Goal: Use online tool/utility: Utilize a website feature to perform a specific function

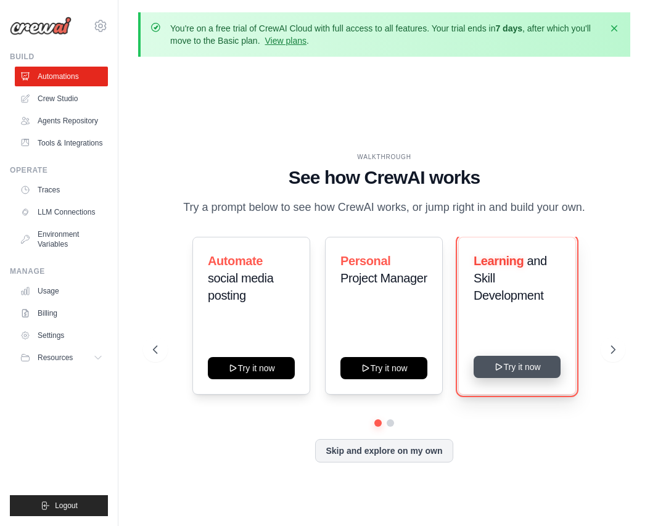
click at [537, 363] on button "Try it now" at bounding box center [516, 367] width 87 height 22
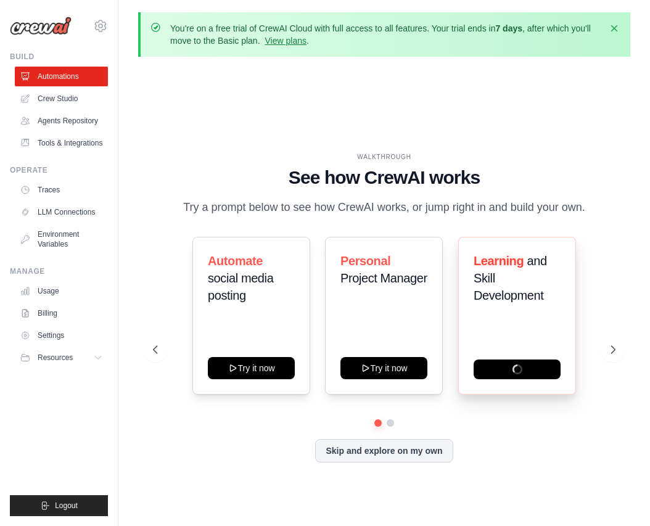
scroll to position [54, 0]
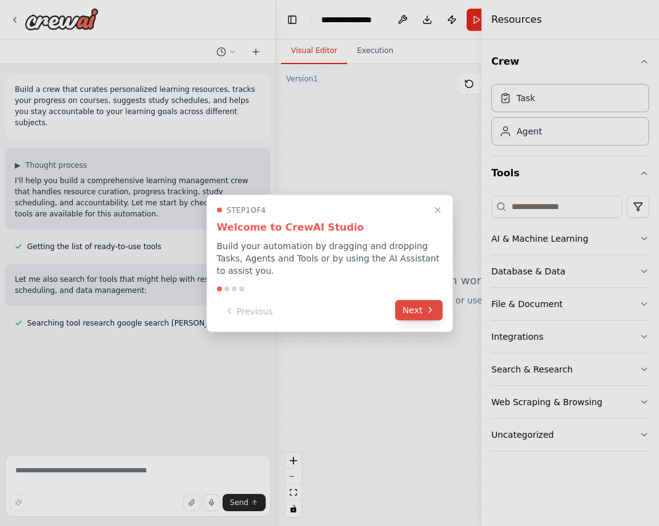
click at [419, 306] on button "Next" at bounding box center [418, 310] width 47 height 20
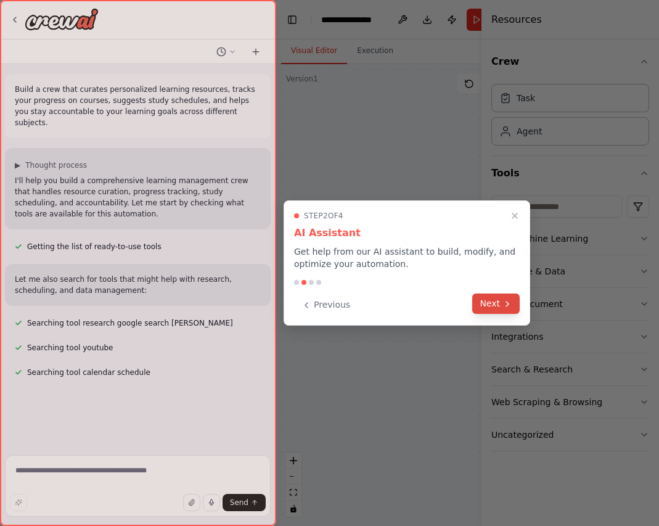
click at [491, 303] on button "Next" at bounding box center [495, 303] width 47 height 20
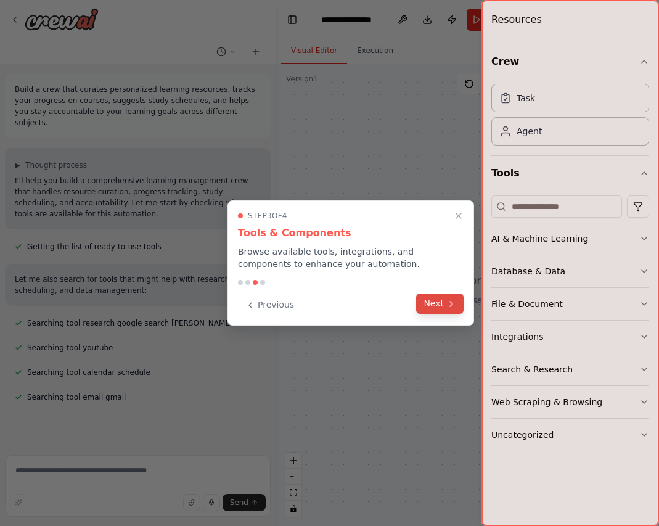
click at [457, 311] on button "Next" at bounding box center [439, 303] width 47 height 20
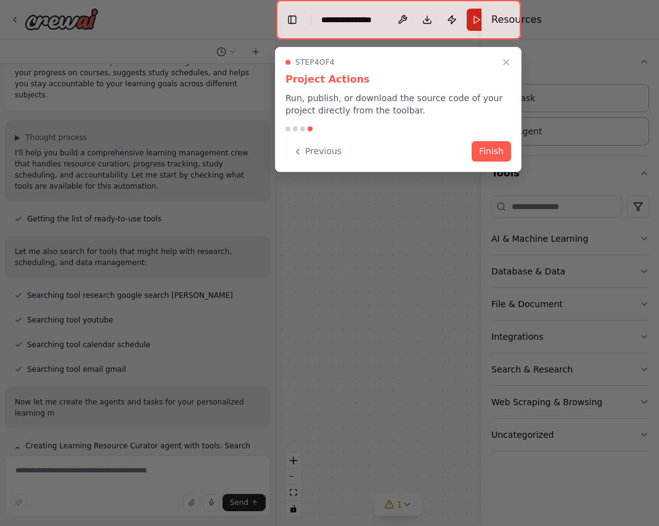
scroll to position [39, 0]
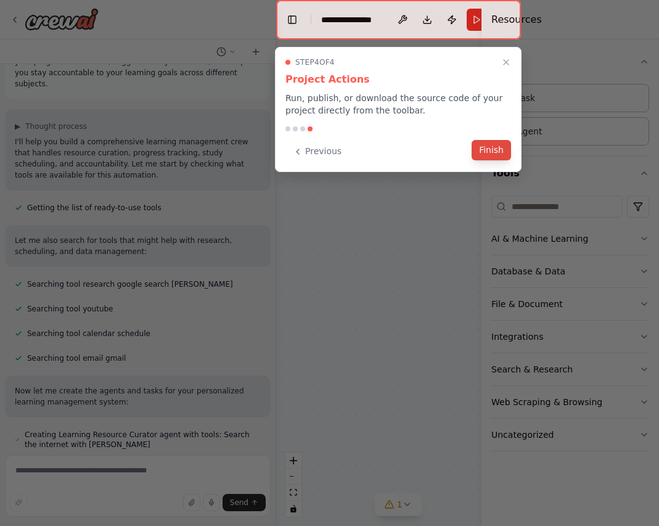
click at [499, 149] on button "Finish" at bounding box center [491, 150] width 39 height 20
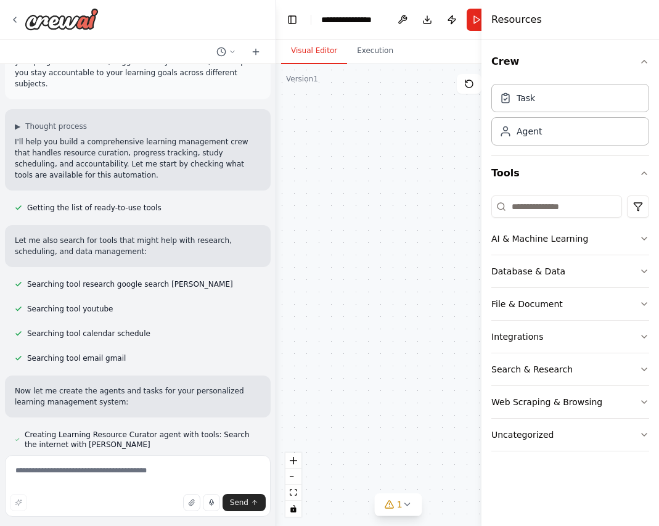
scroll to position [73, 0]
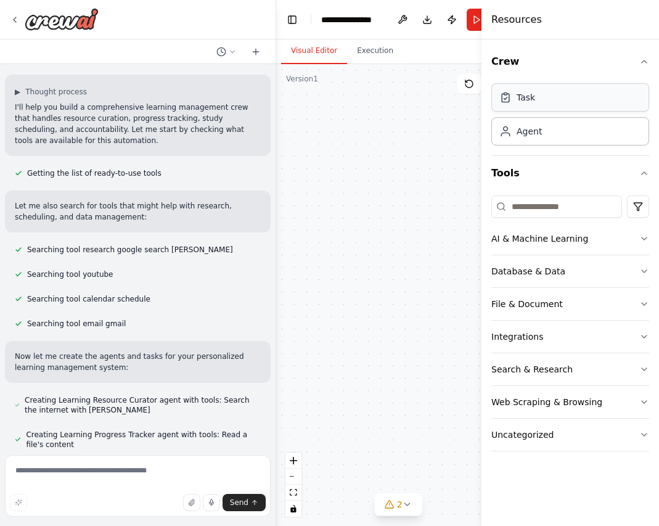
click at [559, 96] on div "Task" at bounding box center [570, 97] width 158 height 28
click at [633, 244] on button "AI & Machine Learning" at bounding box center [570, 239] width 158 height 32
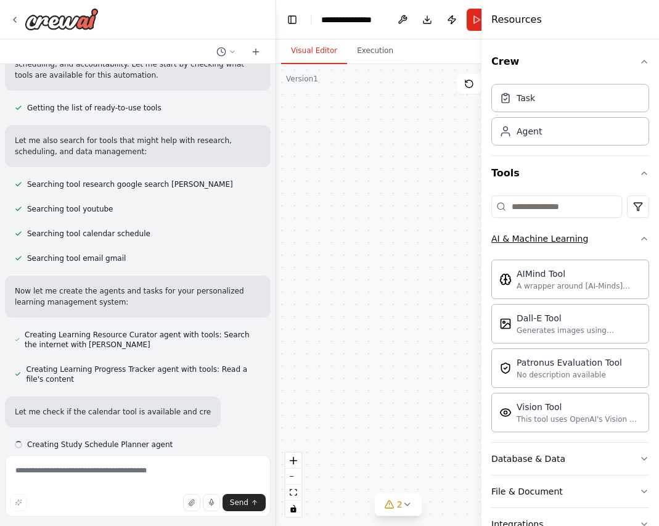
click at [633, 244] on button "AI & Machine Learning" at bounding box center [570, 239] width 158 height 32
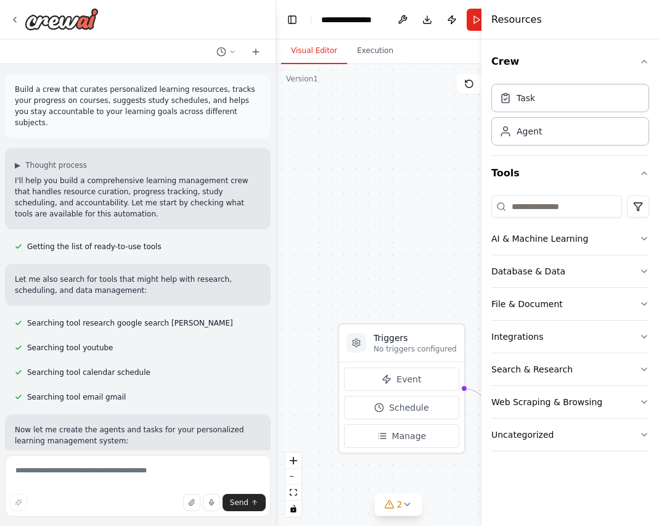
scroll to position [264, 0]
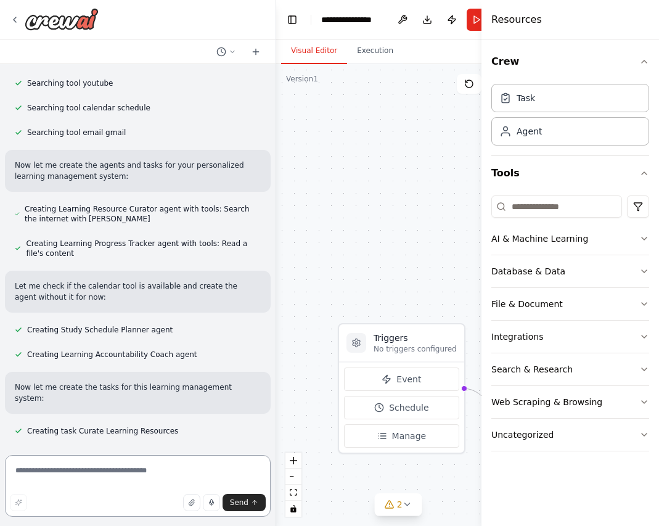
click at [116, 475] on textarea at bounding box center [138, 486] width 266 height 62
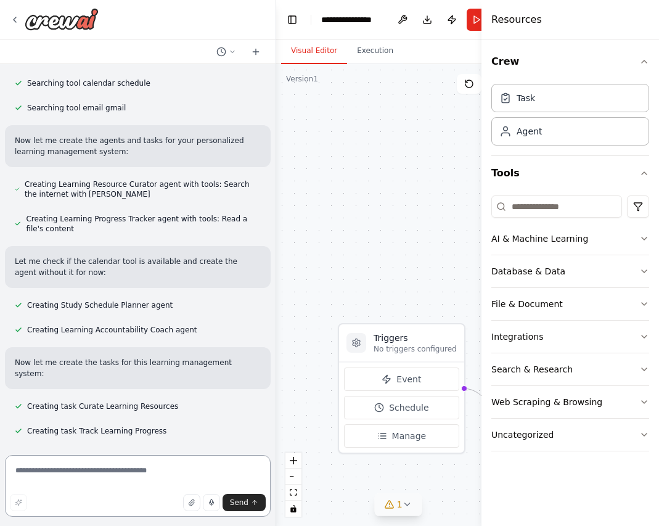
scroll to position [314, 0]
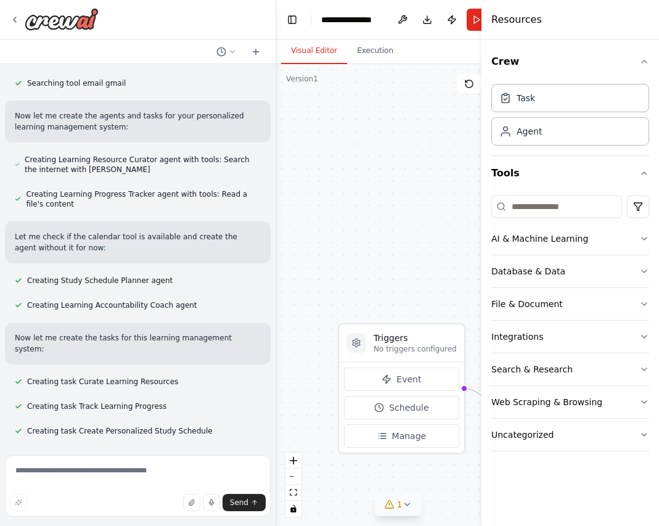
click at [409, 510] on button "1" at bounding box center [398, 504] width 47 height 23
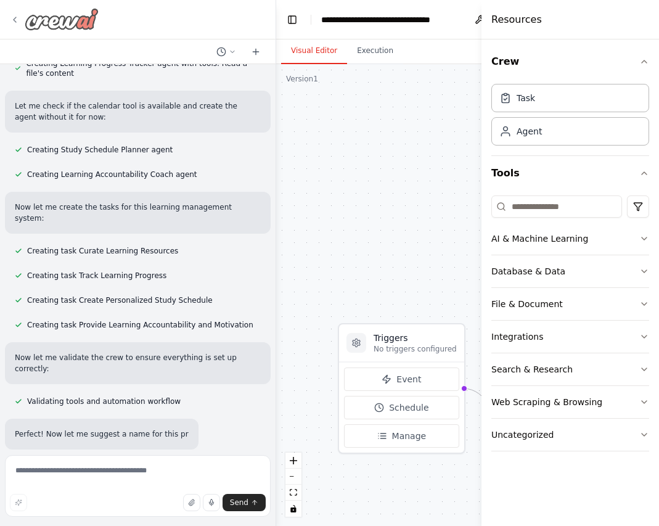
click at [54, 23] on img at bounding box center [62, 19] width 74 height 22
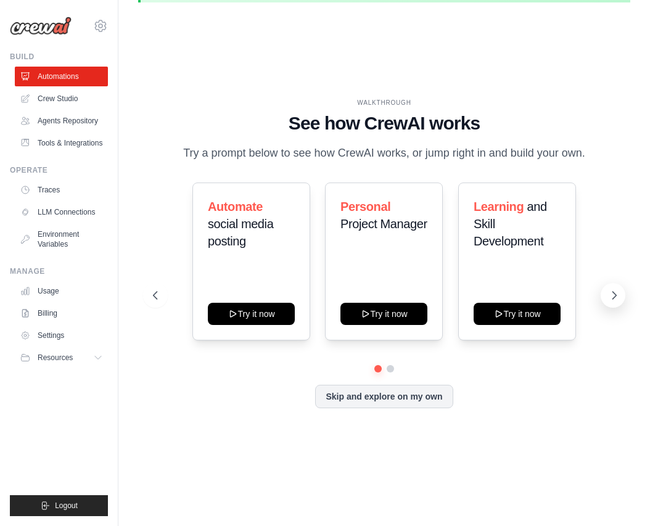
click at [619, 295] on icon at bounding box center [614, 295] width 12 height 12
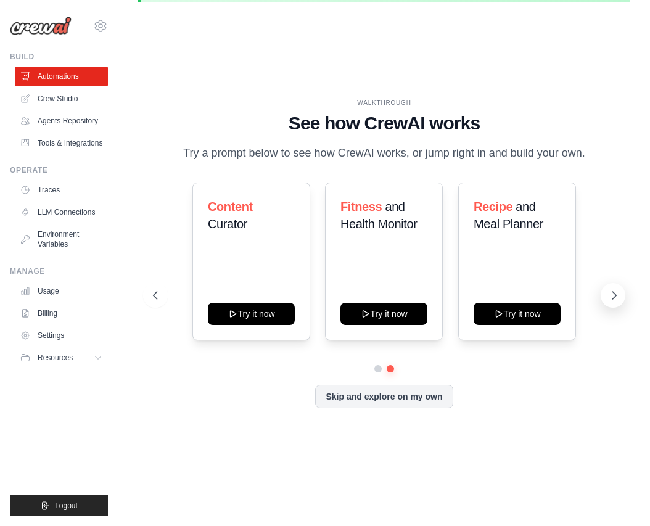
click at [621, 298] on button at bounding box center [612, 295] width 25 height 25
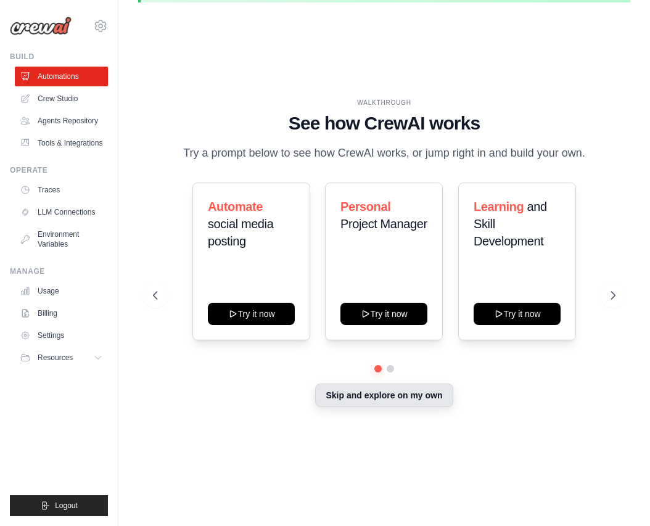
click at [376, 395] on button "Skip and explore on my own" at bounding box center [383, 394] width 137 height 23
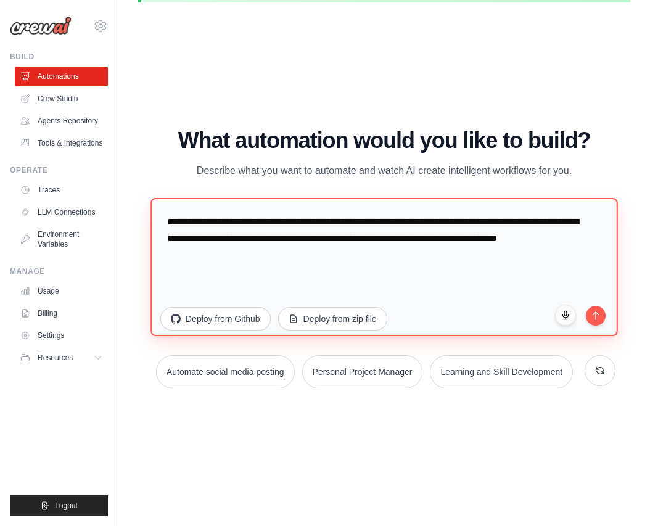
click at [377, 261] on textarea "**********" at bounding box center [383, 266] width 467 height 138
drag, startPoint x: 374, startPoint y: 266, endPoint x: 33, endPoint y: 166, distance: 355.8
click at [33, 166] on body "[EMAIL_ADDRESS][DOMAIN_NAME] Settings Build Automations" at bounding box center [325, 236] width 650 height 580
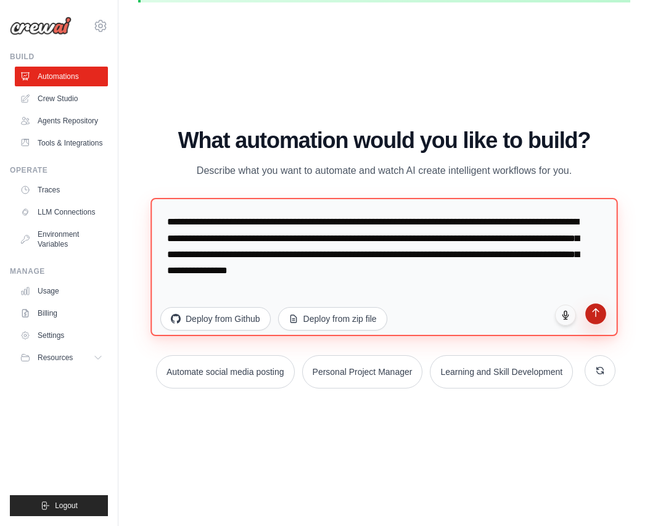
type textarea "**********"
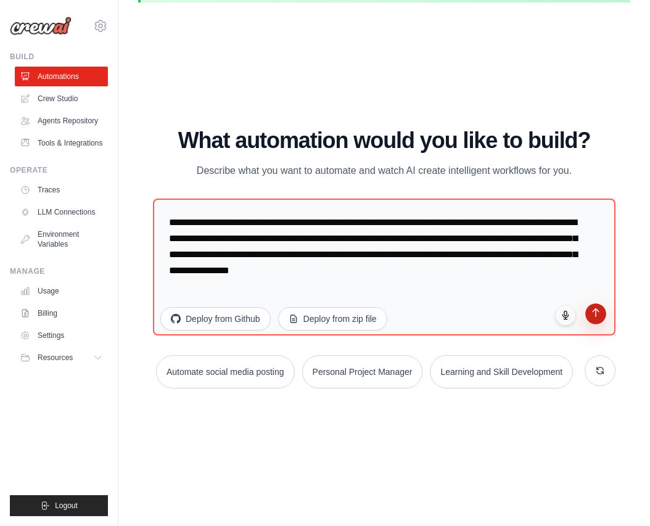
drag, startPoint x: 598, startPoint y: 308, endPoint x: 612, endPoint y: 304, distance: 14.2
click at [598, 311] on icon "submit" at bounding box center [596, 316] width 10 height 10
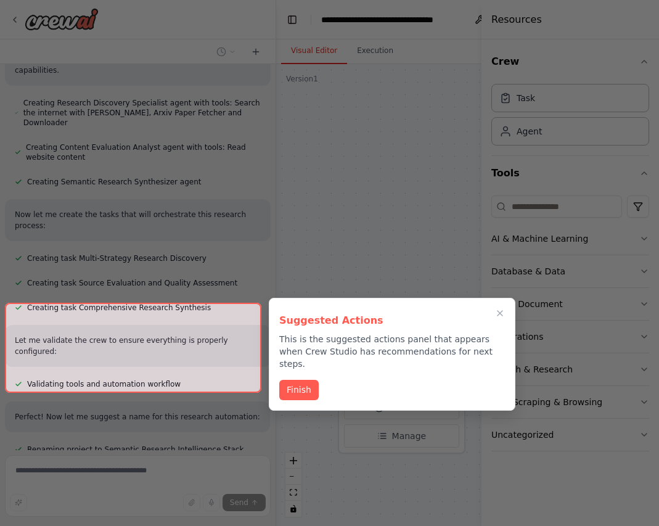
scroll to position [552, 0]
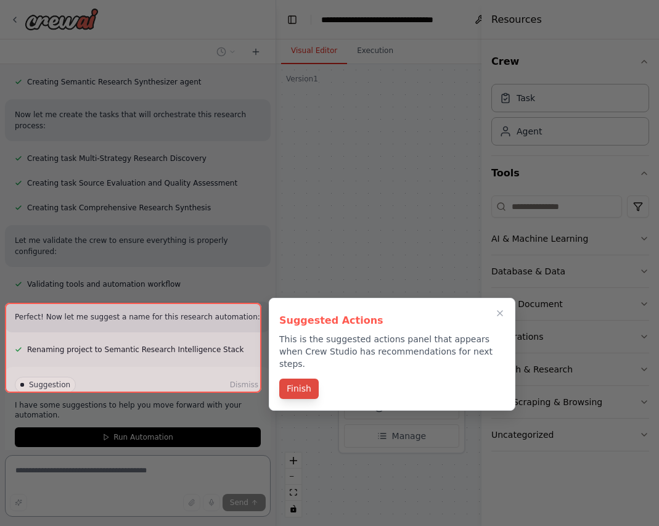
click at [309, 375] on div "Suggested Actions This is the suggested actions panel that appears when Crew St…" at bounding box center [392, 354] width 247 height 113
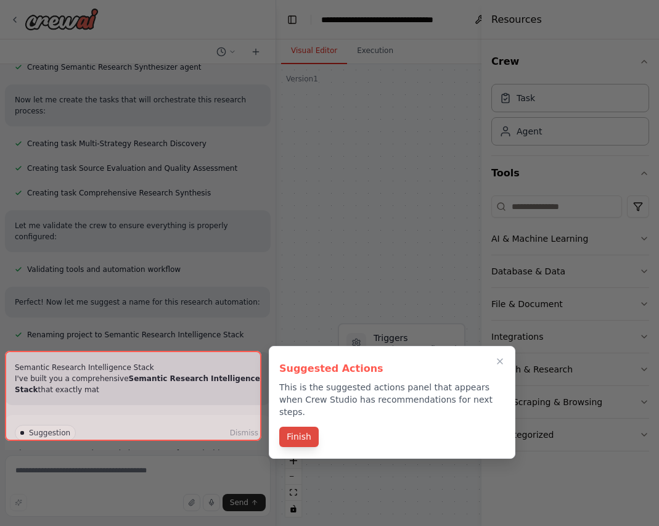
click at [305, 427] on button "Finish" at bounding box center [298, 437] width 39 height 20
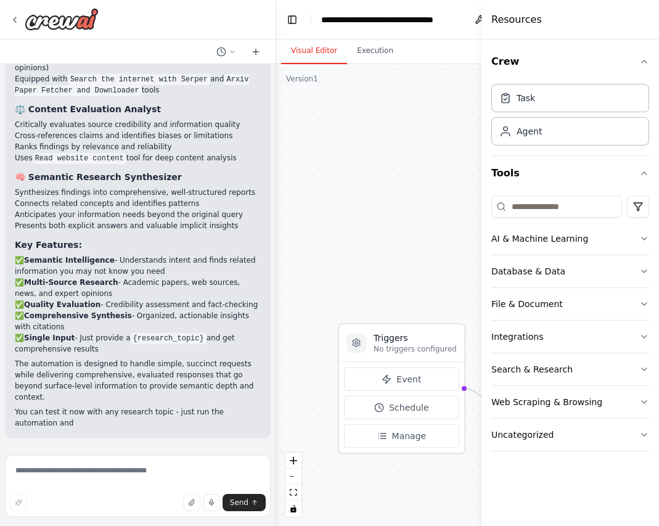
scroll to position [1000, 0]
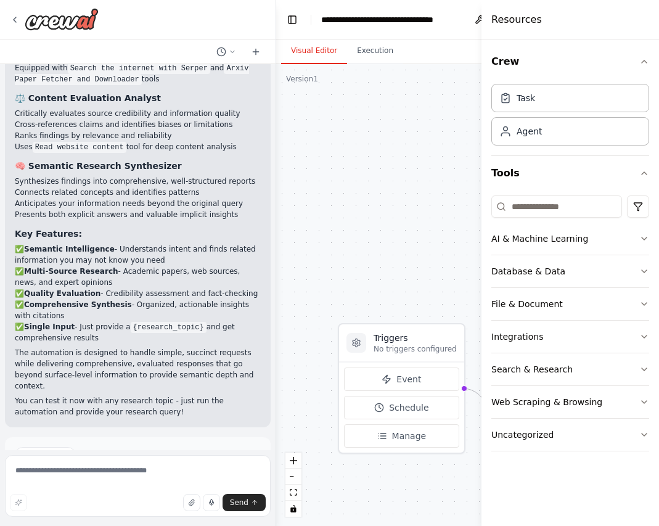
click at [142, 502] on span "Run Automation" at bounding box center [143, 507] width 60 height 10
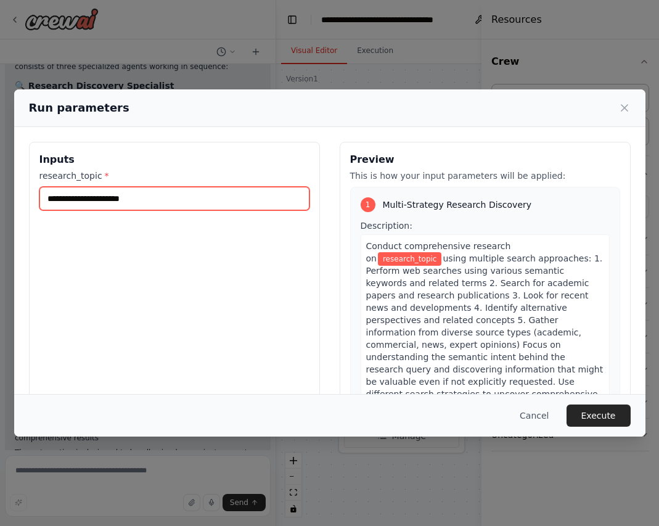
click at [142, 198] on input "research_topic *" at bounding box center [174, 198] width 270 height 23
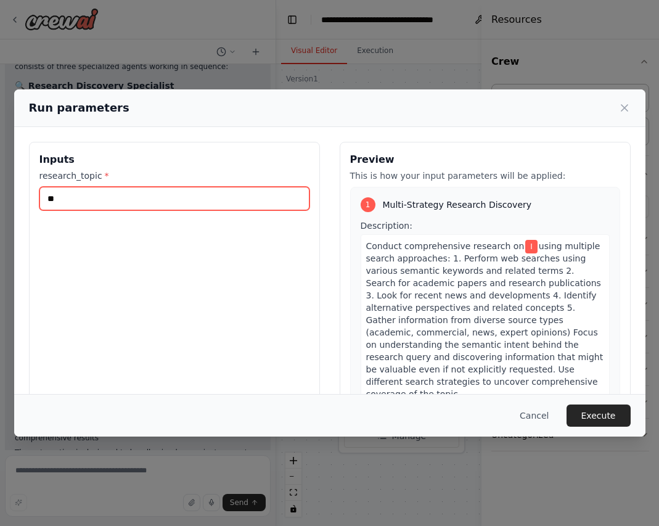
type input "*"
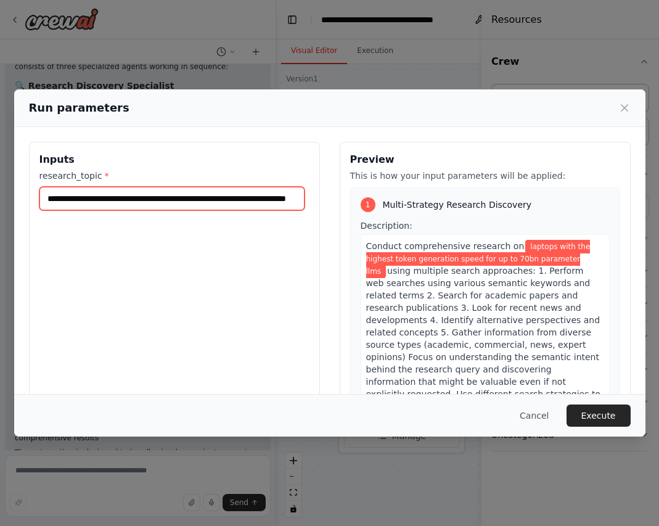
scroll to position [0, 52]
drag, startPoint x: 153, startPoint y: 194, endPoint x: 314, endPoint y: 196, distance: 161.5
click at [322, 198] on div "**********" at bounding box center [330, 288] width 602 height 292
click at [258, 199] on input "**********" at bounding box center [172, 198] width 266 height 23
click at [290, 195] on input "**********" at bounding box center [172, 198] width 266 height 23
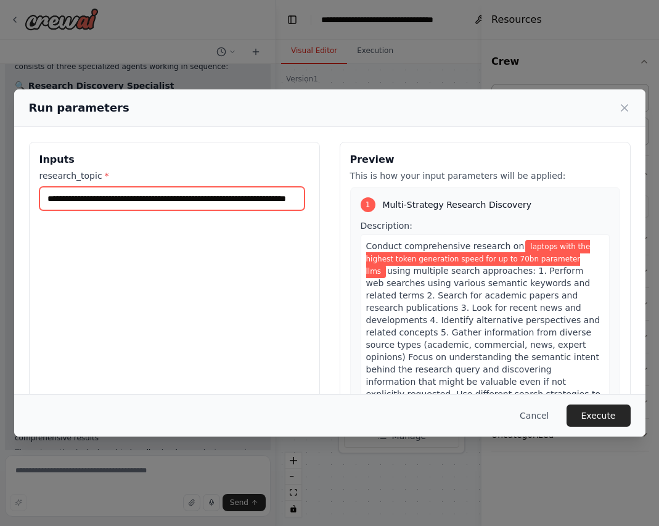
click at [296, 195] on input "**********" at bounding box center [172, 198] width 266 height 23
click at [298, 198] on input "**********" at bounding box center [172, 198] width 266 height 23
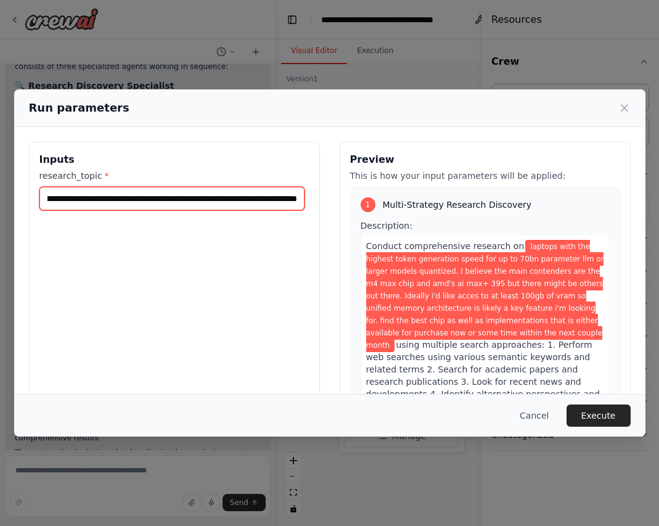
scroll to position [0, 1516]
type input "**********"
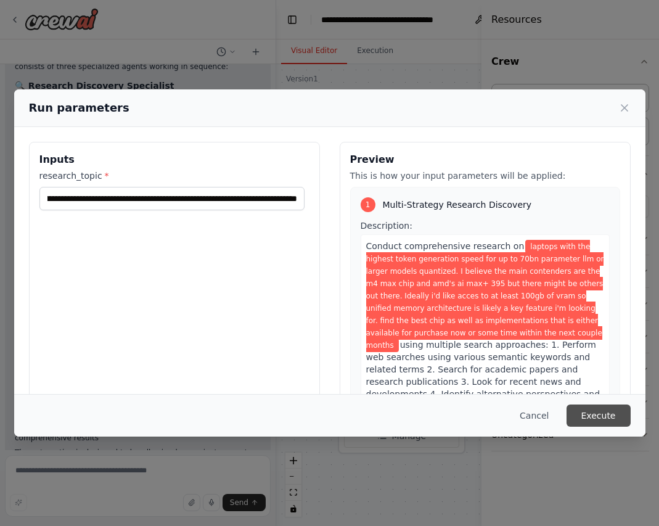
click at [601, 411] on button "Execute" at bounding box center [599, 415] width 64 height 22
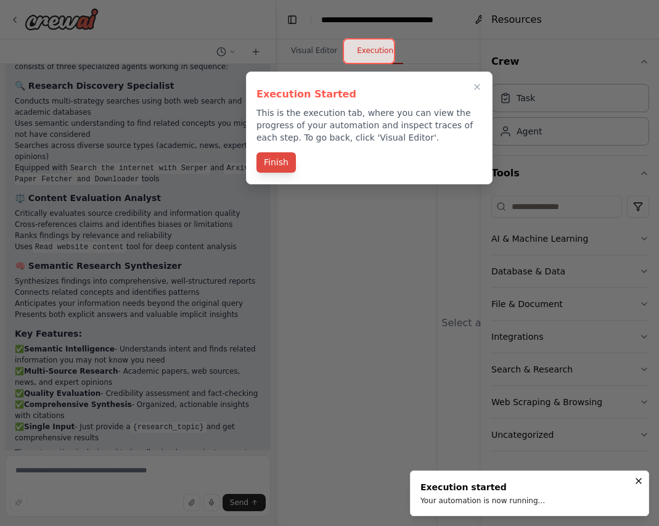
click at [276, 159] on button "Finish" at bounding box center [275, 162] width 39 height 20
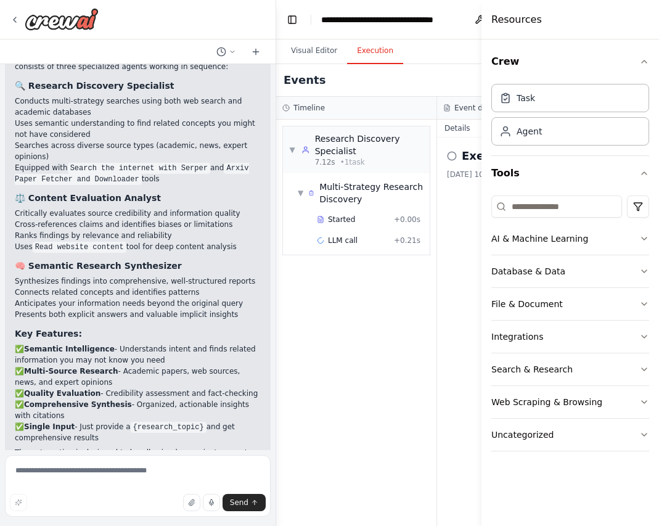
click at [372, 367] on div "▼ Research Discovery Specialist 7.12s • 1 task ▼ Multi-Strategy Research Discov…" at bounding box center [356, 323] width 160 height 406
click at [643, 62] on icon "button" at bounding box center [644, 61] width 5 height 2
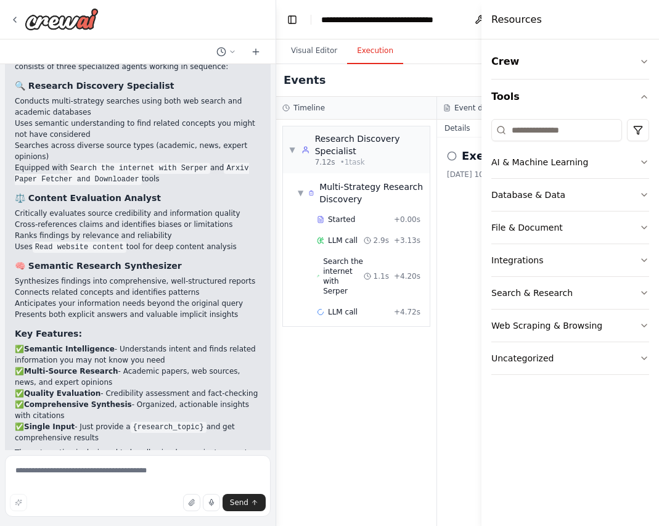
click at [581, 22] on div "Resources" at bounding box center [570, 19] width 178 height 39
click at [525, 22] on h4 "Resources" at bounding box center [516, 19] width 51 height 15
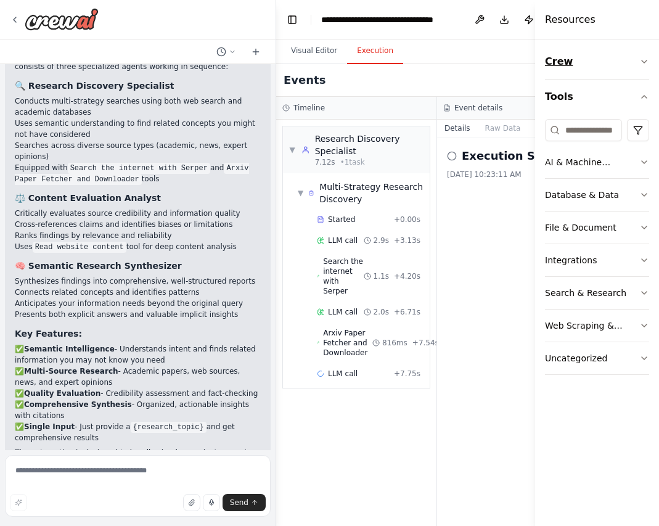
drag, startPoint x: 484, startPoint y: 25, endPoint x: 579, endPoint y: 48, distance: 97.6
click at [579, 48] on div "Resources Crew Tools AI & Machine Learning Database & Data File & Document Inte…" at bounding box center [597, 263] width 124 height 526
click at [567, 22] on h4 "Resources" at bounding box center [570, 19] width 51 height 15
click at [474, 227] on div "Execution Started 10/7/2025, 10:23:11 AM" at bounding box center [517, 331] width 161 height 388
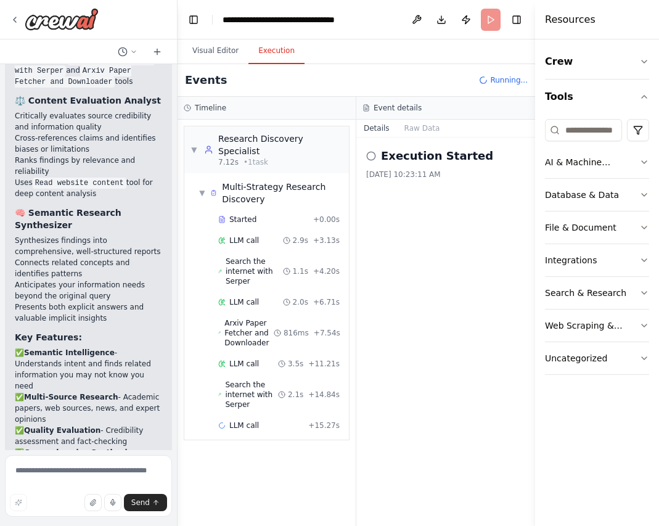
scroll to position [1365, 0]
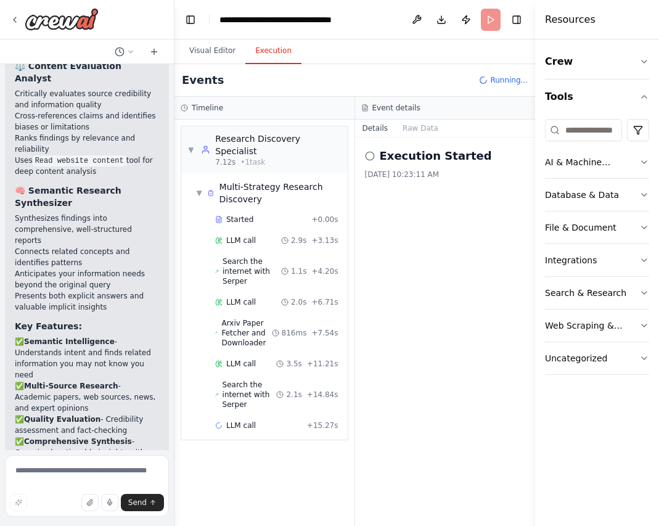
drag, startPoint x: 274, startPoint y: 335, endPoint x: 174, endPoint y: 335, distance: 99.2
click at [174, 335] on div "I want to build a research stack that will search, evaluate, and execute resear…" at bounding box center [329, 263] width 659 height 526
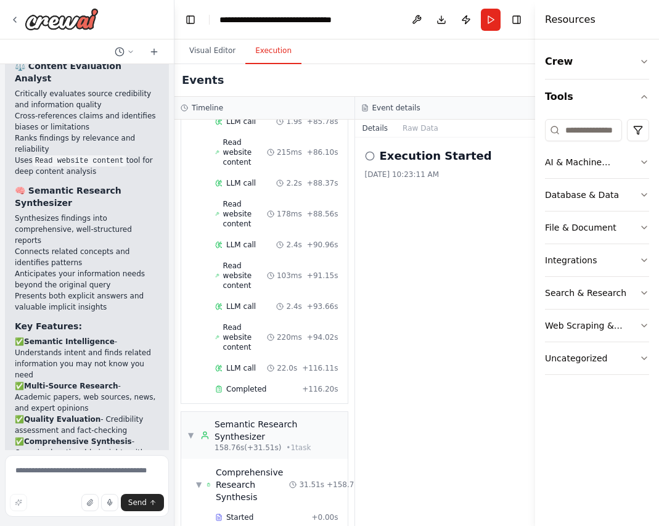
scroll to position [1533, 0]
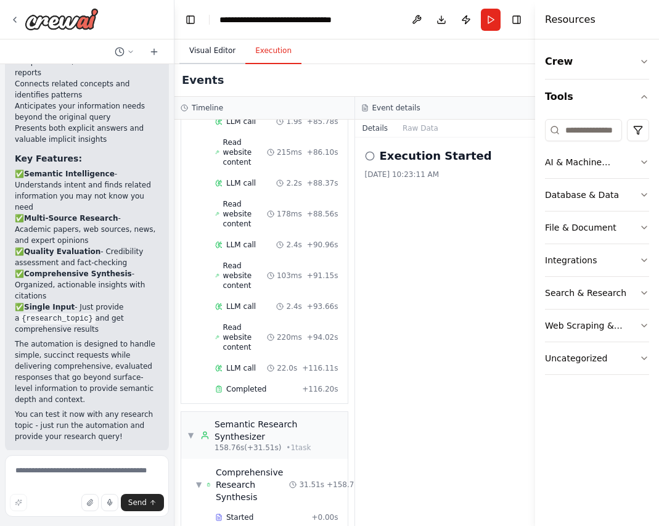
click at [212, 52] on button "Visual Editor" at bounding box center [212, 51] width 66 height 26
click at [272, 54] on button "Execution" at bounding box center [273, 51] width 56 height 26
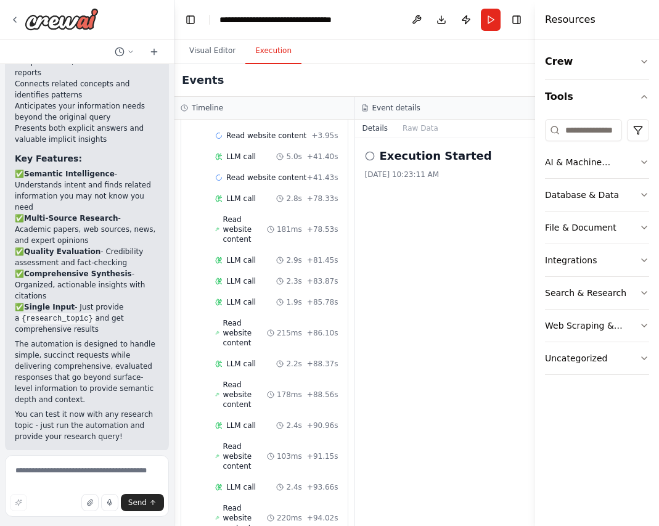
scroll to position [674, 0]
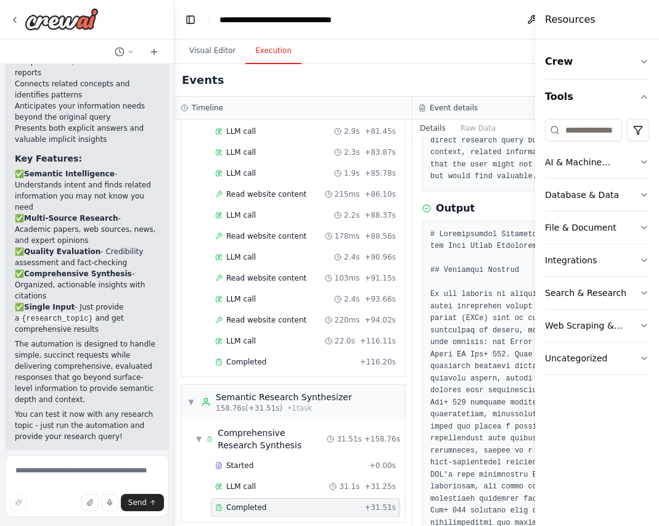
scroll to position [740, 0]
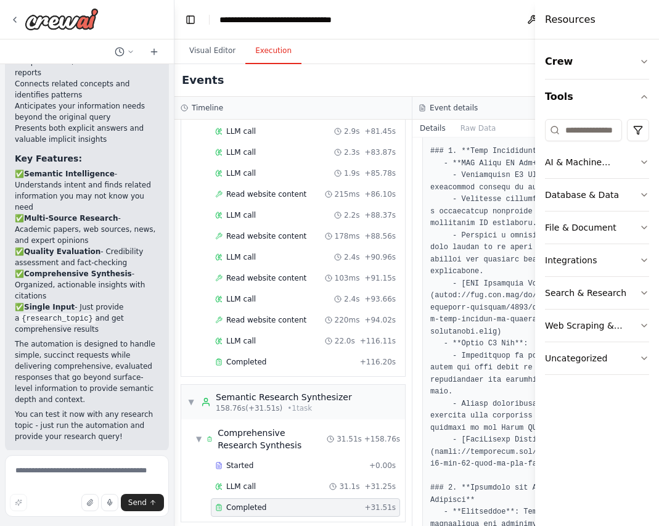
drag, startPoint x: 538, startPoint y: 353, endPoint x: 663, endPoint y: 363, distance: 125.0
click at [658, 363] on html "I want to build a research stack that will search, evaluate, and execute resear…" at bounding box center [329, 263] width 659 height 526
click at [195, 22] on button "Toggle Left Sidebar" at bounding box center [190, 19] width 17 height 17
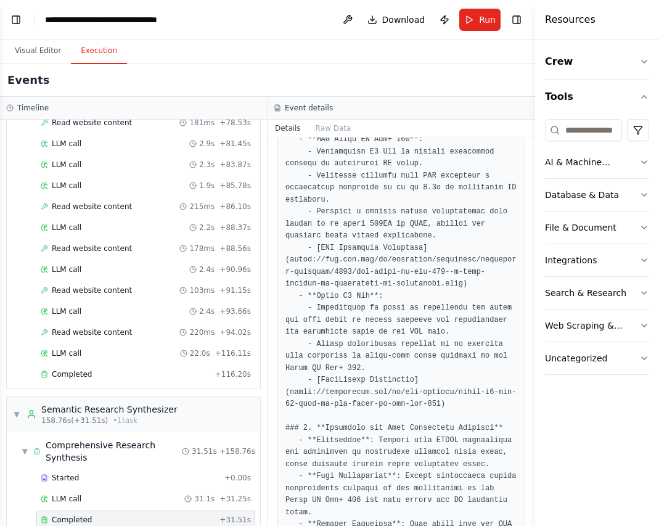
click at [560, 18] on h4 "Resources" at bounding box center [570, 19] width 51 height 15
click at [515, 19] on button "Toggle Right Sidebar" at bounding box center [516, 19] width 17 height 17
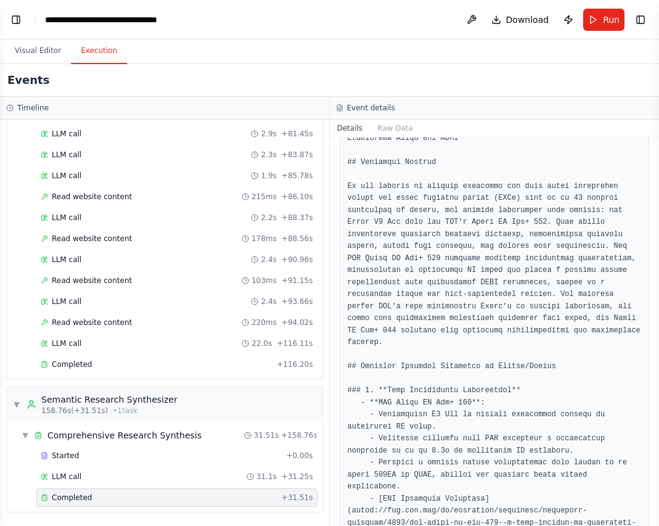
scroll to position [370, 0]
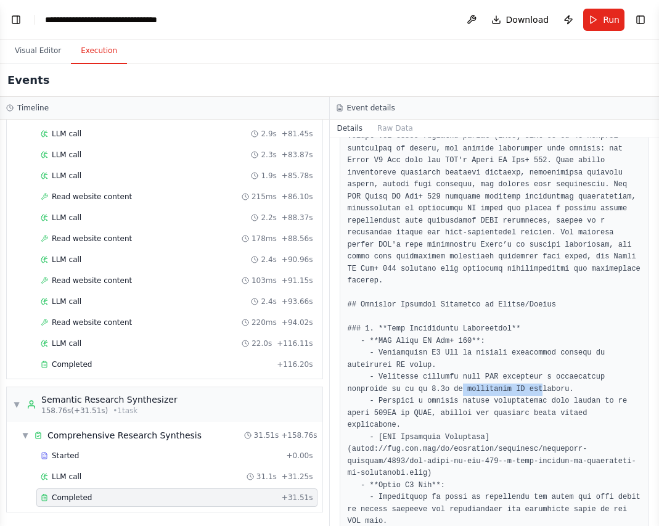
drag, startPoint x: 411, startPoint y: 375, endPoint x: 494, endPoint y: 380, distance: 83.4
drag, startPoint x: 508, startPoint y: 380, endPoint x: 518, endPoint y: 383, distance: 11.1
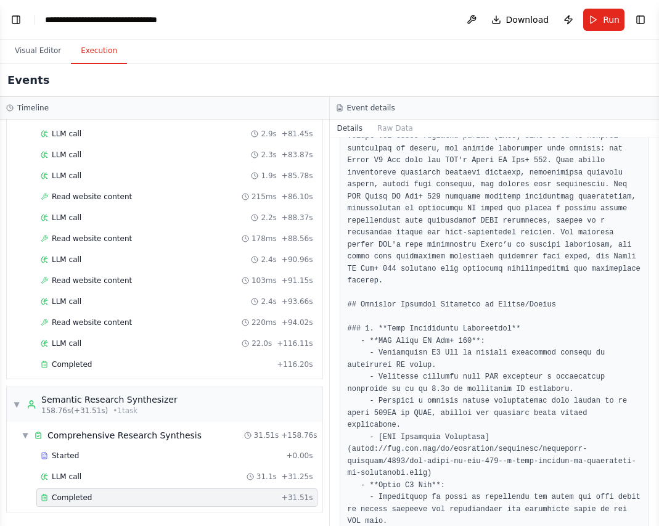
scroll to position [432, 0]
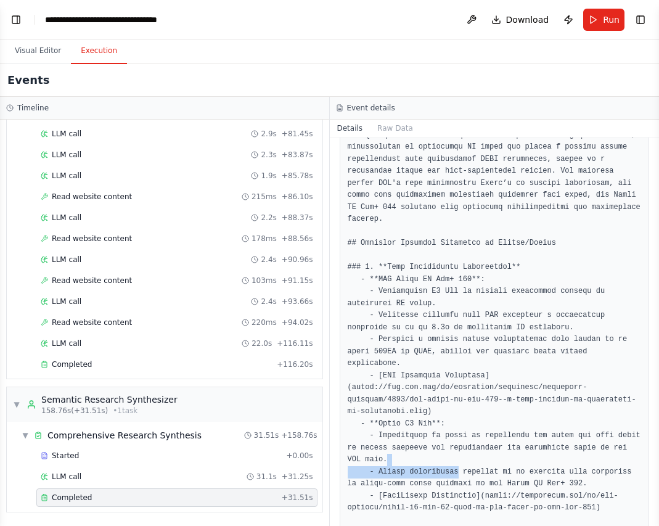
drag, startPoint x: 428, startPoint y: 441, endPoint x: 454, endPoint y: 446, distance: 25.9
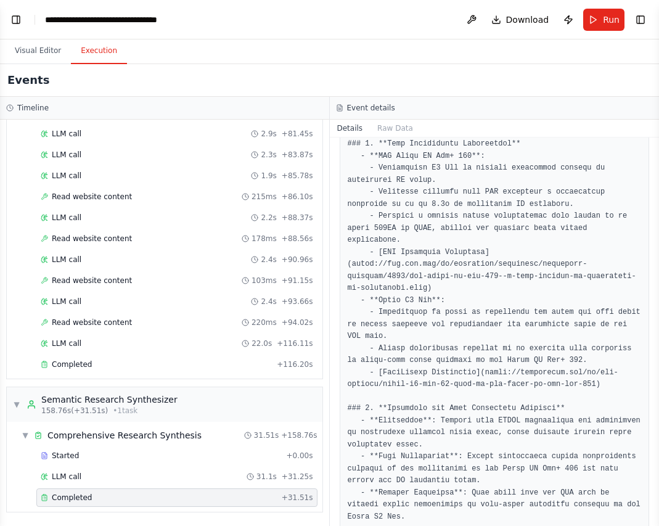
drag, startPoint x: 582, startPoint y: 353, endPoint x: 583, endPoint y: 361, distance: 8.7
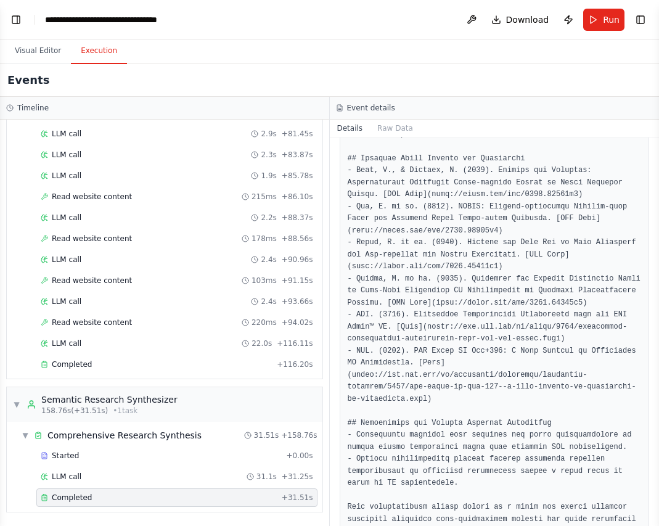
scroll to position [1433, 0]
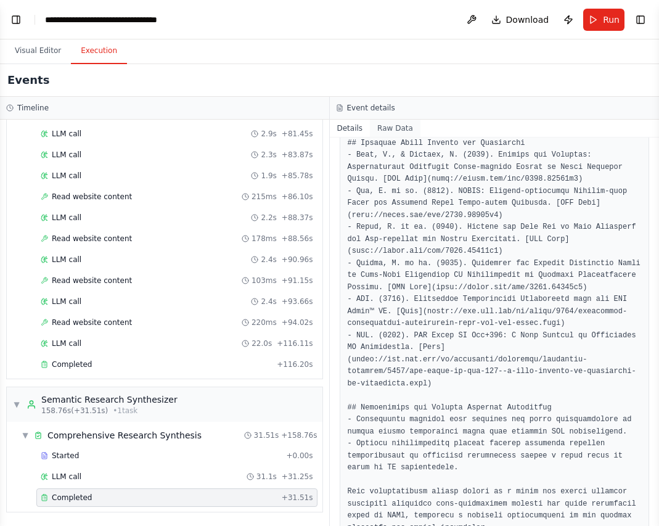
click at [393, 136] on button "Raw Data" at bounding box center [395, 128] width 51 height 17
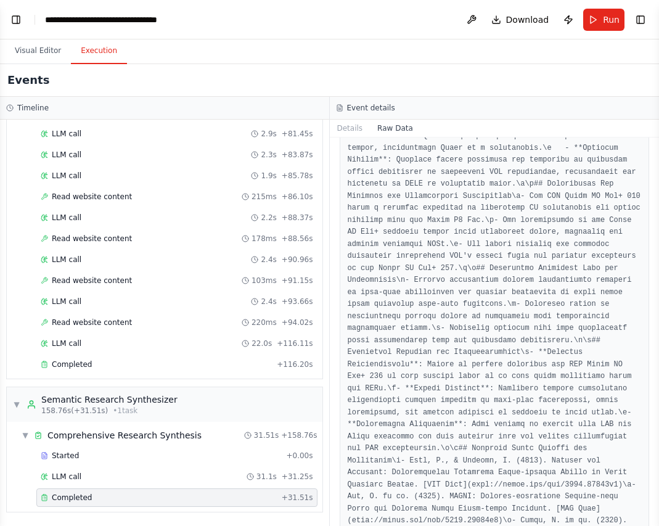
scroll to position [3329, 0]
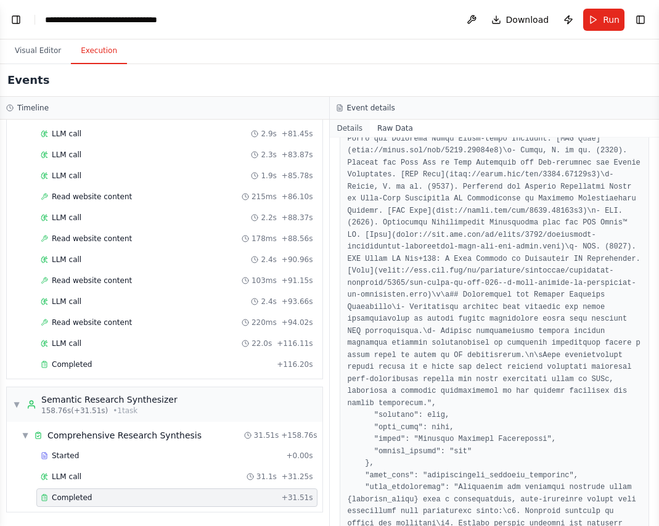
click at [352, 128] on button "Details" at bounding box center [350, 128] width 41 height 17
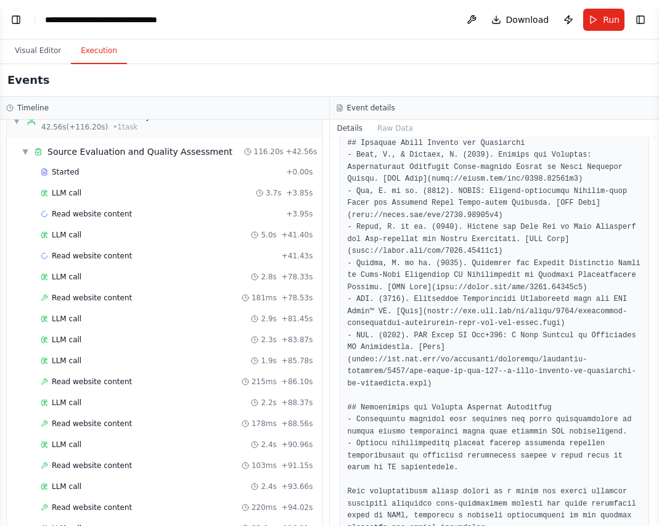
scroll to position [220, 0]
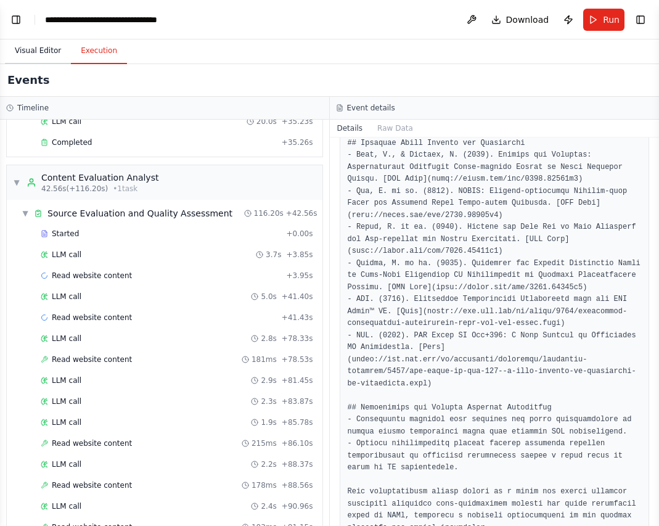
click at [47, 52] on button "Visual Editor" at bounding box center [38, 51] width 66 height 26
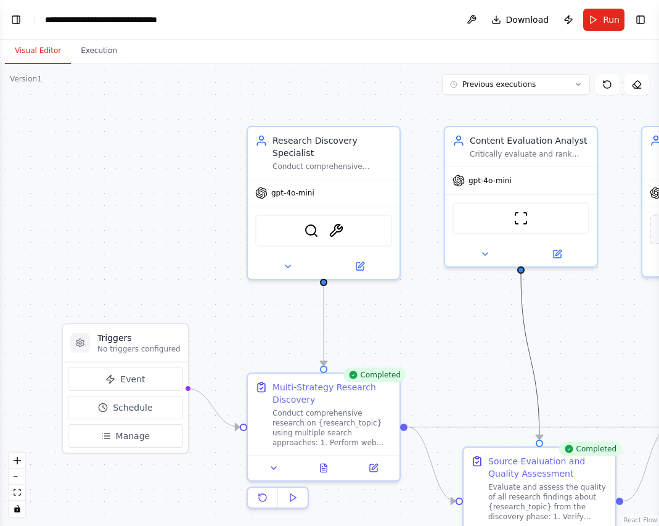
drag, startPoint x: 532, startPoint y: 342, endPoint x: 436, endPoint y: 316, distance: 99.4
click at [436, 316] on div ".deletable-edge-delete-btn { width: 20px; height: 20px; border: 0px solid #ffff…" at bounding box center [329, 295] width 659 height 462
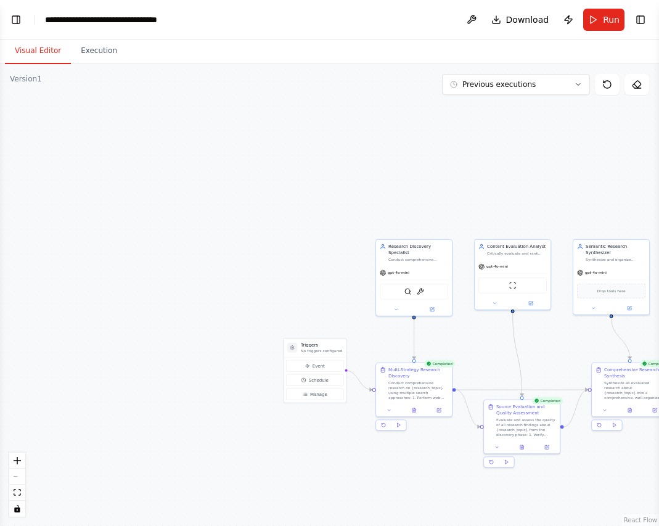
drag, startPoint x: 504, startPoint y: 343, endPoint x: 342, endPoint y: 325, distance: 162.6
click at [342, 325] on div ".deletable-edge-delete-btn { width: 20px; height: 20px; border: 0px solid #ffff…" at bounding box center [329, 295] width 659 height 462
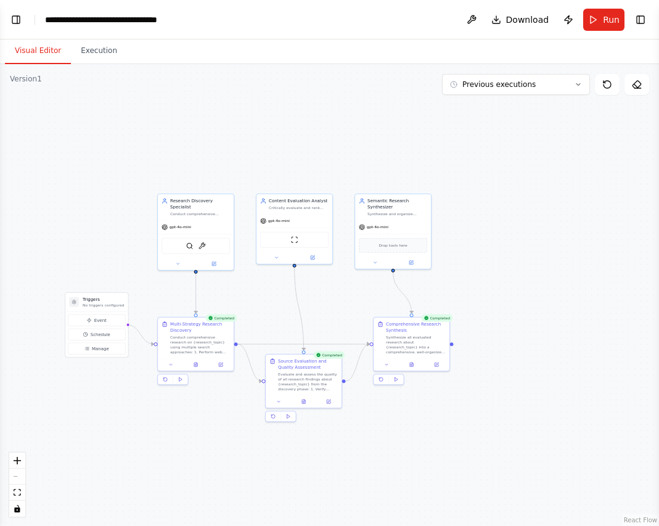
drag, startPoint x: 315, startPoint y: 302, endPoint x: 99, endPoint y: 268, distance: 218.4
click at [100, 267] on div ".deletable-edge-delete-btn { width: 20px; height: 20px; border: 0px solid #ffff…" at bounding box center [329, 295] width 659 height 462
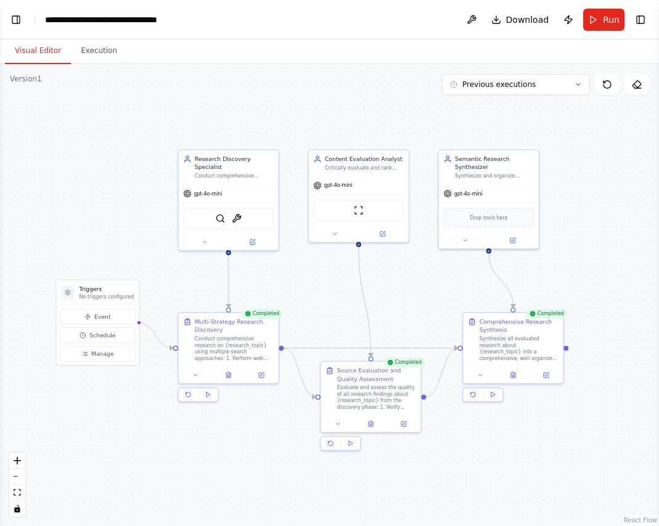
drag, startPoint x: 307, startPoint y: 287, endPoint x: 327, endPoint y: 291, distance: 20.1
click at [327, 288] on div ".deletable-edge-delete-btn { width: 20px; height: 20px; border: 0px solid #ffff…" at bounding box center [329, 295] width 659 height 462
click at [97, 53] on button "Execution" at bounding box center [99, 51] width 56 height 26
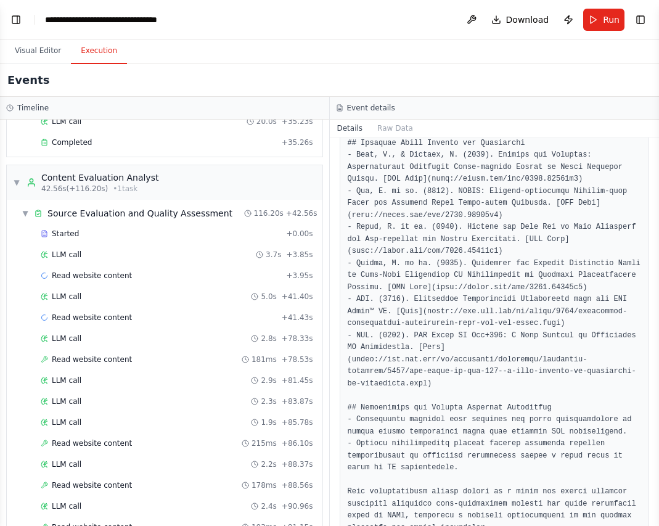
scroll to position [0, 0]
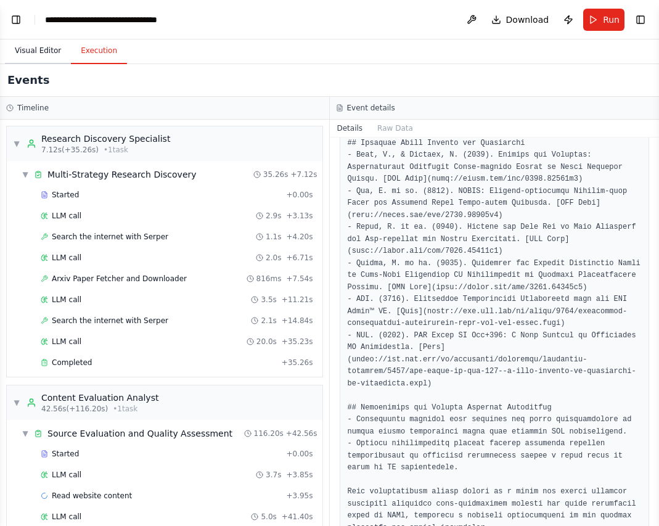
click at [47, 49] on button "Visual Editor" at bounding box center [38, 51] width 66 height 26
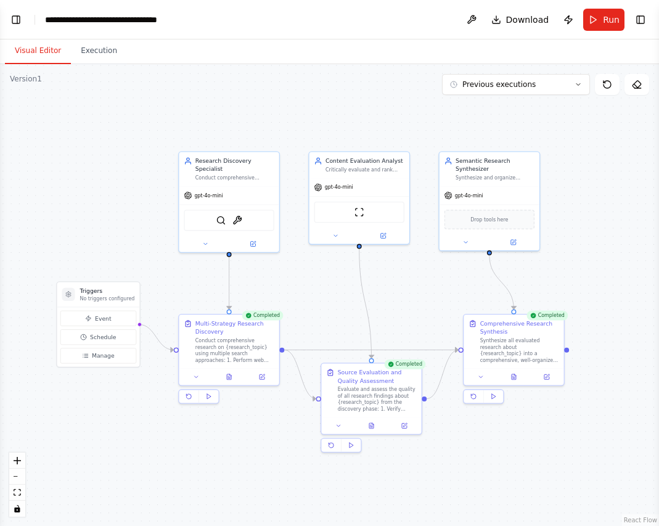
click at [594, 16] on button "Run" at bounding box center [603, 20] width 41 height 22
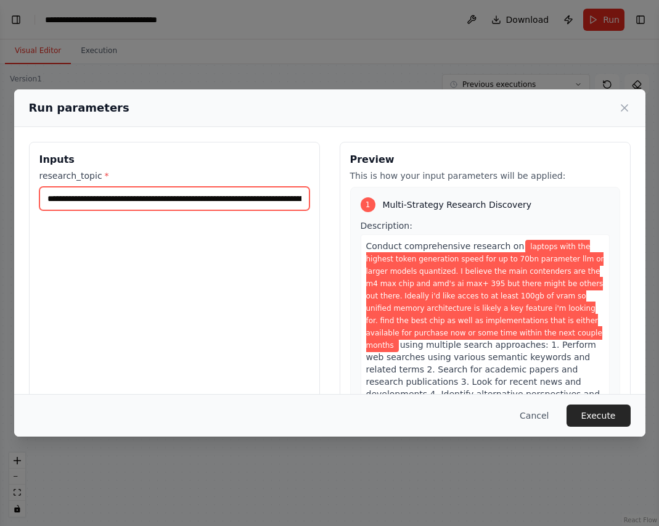
click at [172, 197] on input "**********" at bounding box center [174, 198] width 270 height 23
click at [173, 197] on input "**********" at bounding box center [174, 198] width 270 height 23
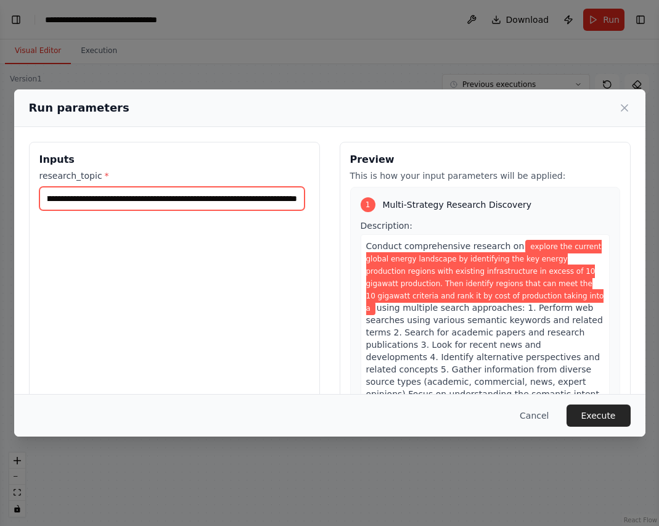
scroll to position [0, 750]
type input "**********"
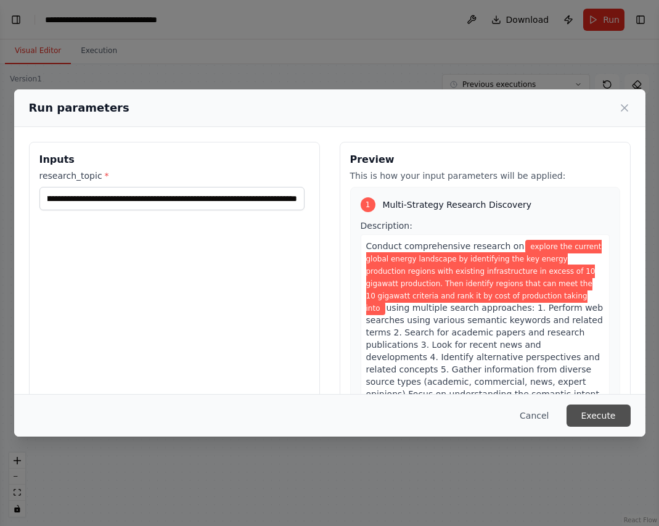
click at [607, 417] on button "Execute" at bounding box center [599, 415] width 64 height 22
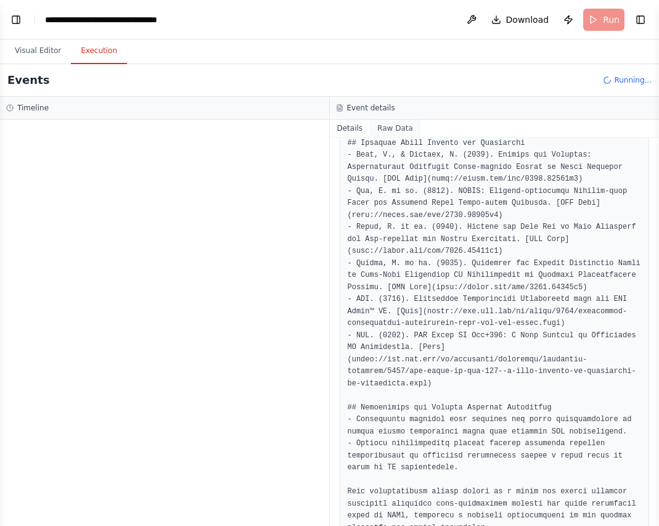
click at [401, 128] on button "Raw Data" at bounding box center [395, 128] width 51 height 17
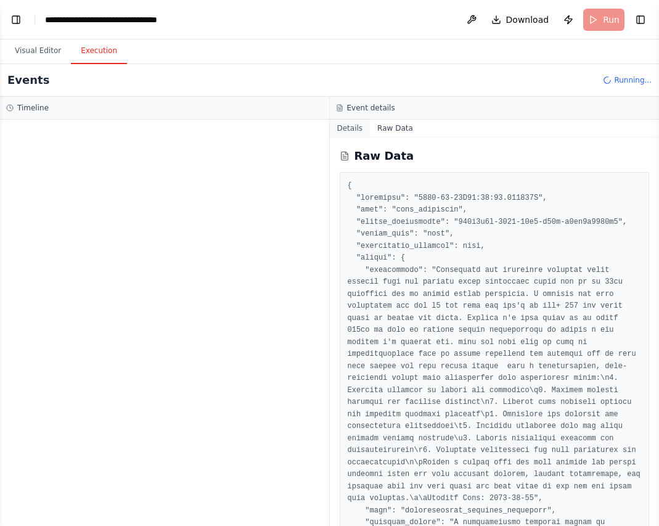
click at [343, 129] on button "Details" at bounding box center [350, 128] width 41 height 17
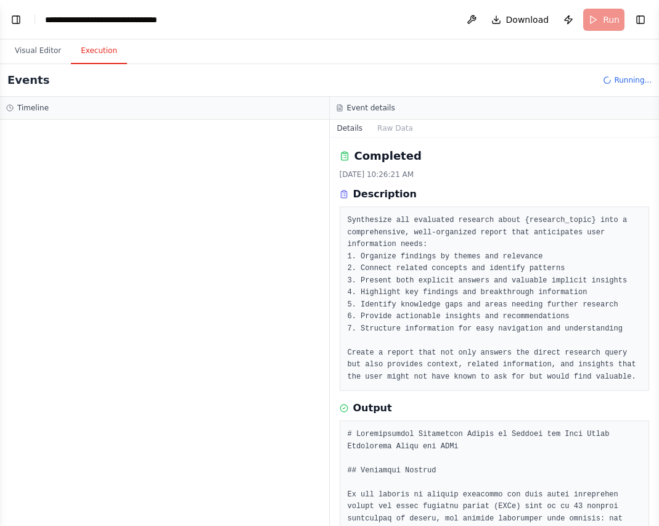
click at [35, 112] on h3 "Timeline" at bounding box center [32, 108] width 31 height 10
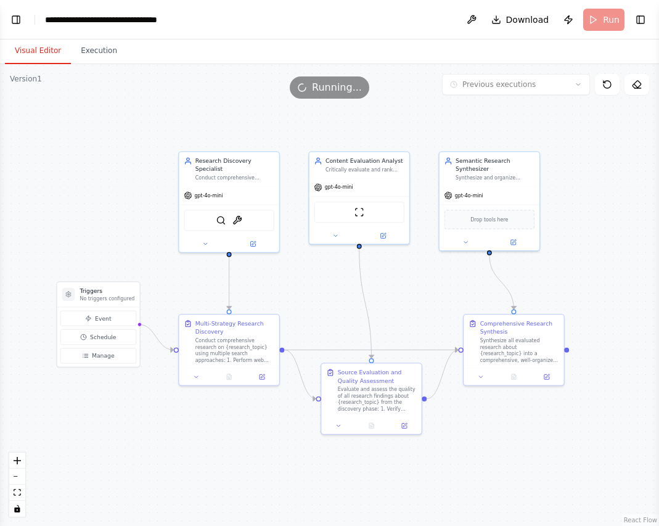
click at [40, 47] on button "Visual Editor" at bounding box center [38, 51] width 66 height 26
click at [214, 190] on span "gpt-4o-mini" at bounding box center [209, 193] width 28 height 7
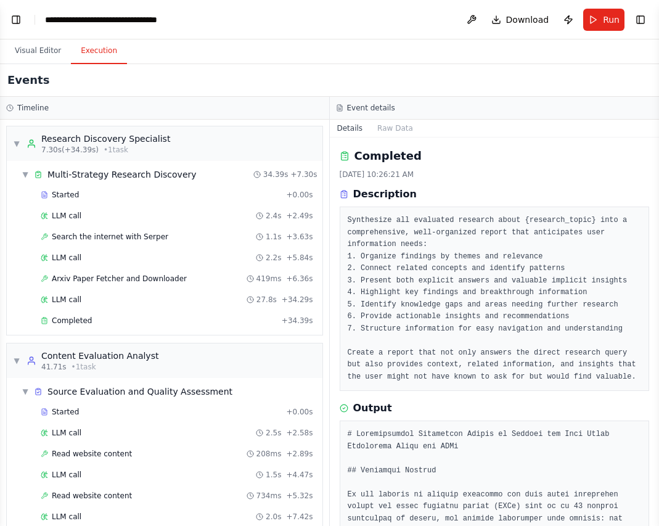
click at [96, 57] on button "Execution" at bounding box center [99, 51] width 56 height 26
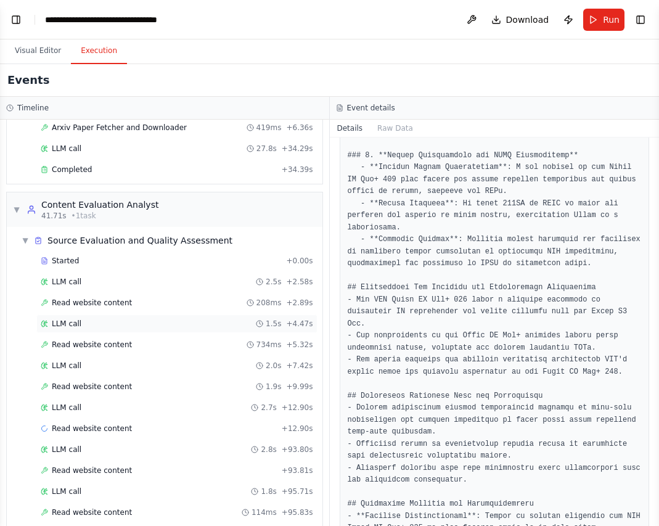
scroll to position [89, 0]
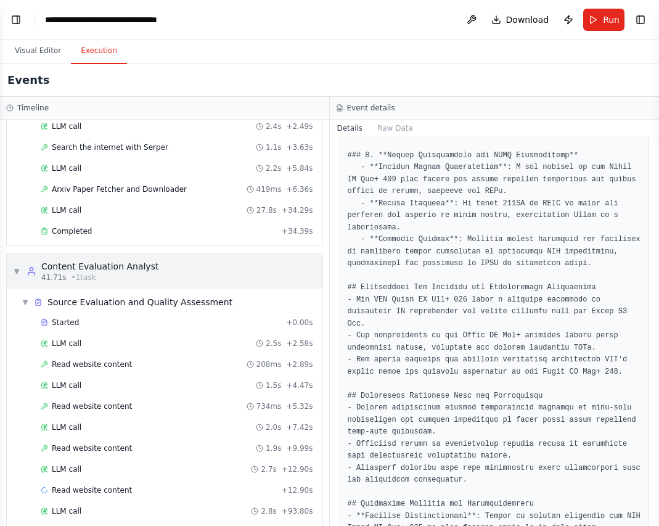
click at [182, 261] on div "▼ Content Evaluation Analyst 41.71s • 1 task" at bounding box center [165, 271] width 316 height 35
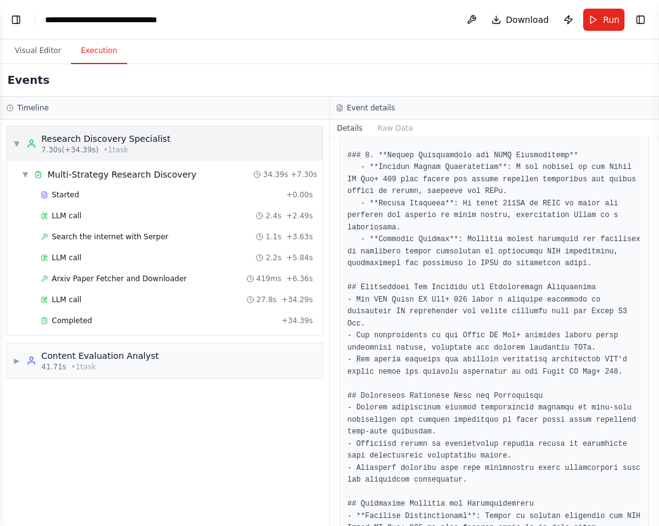
click at [137, 137] on div "Research Discovery Specialist" at bounding box center [105, 139] width 129 height 12
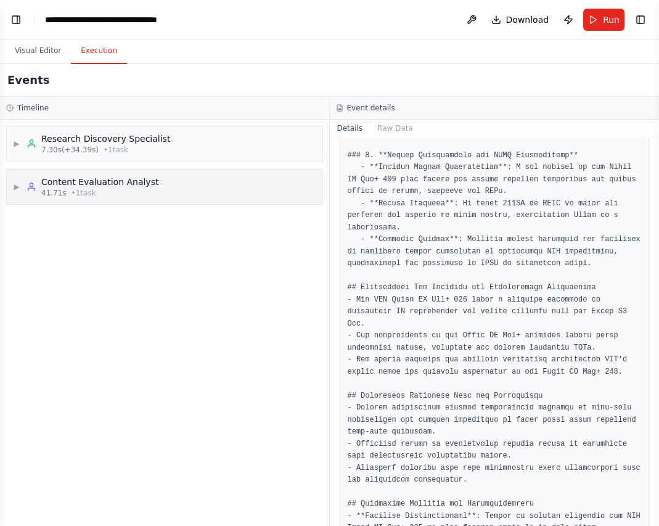
click at [96, 179] on div "Content Evaluation Analyst" at bounding box center [99, 182] width 117 height 12
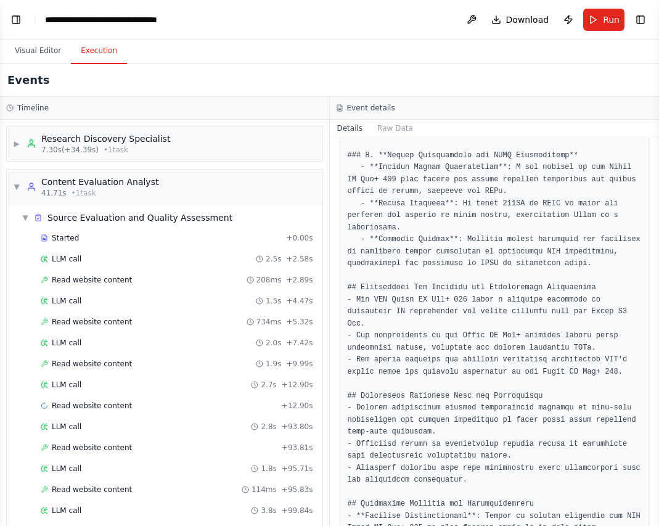
scroll to position [285, 0]
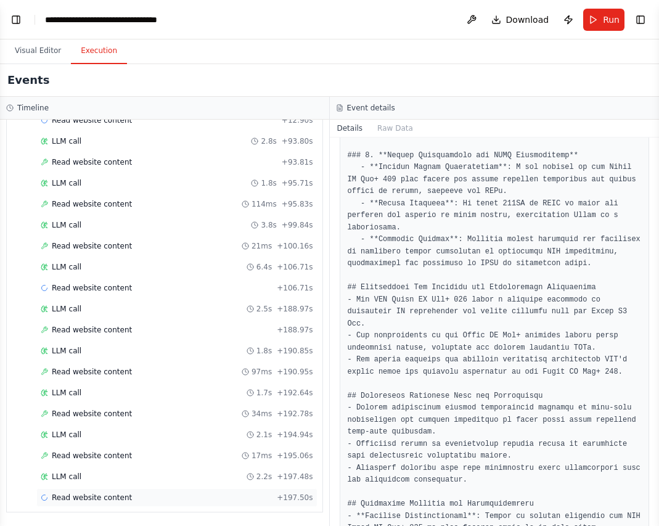
click at [89, 494] on span "Read website content" at bounding box center [92, 498] width 80 height 10
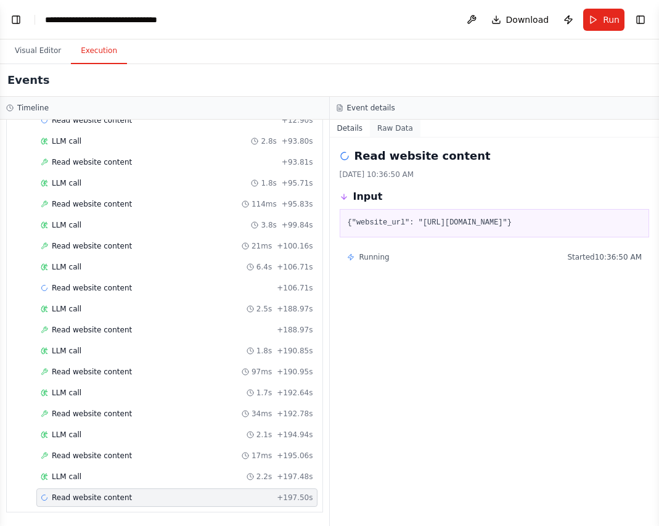
click at [393, 127] on button "Raw Data" at bounding box center [395, 128] width 51 height 17
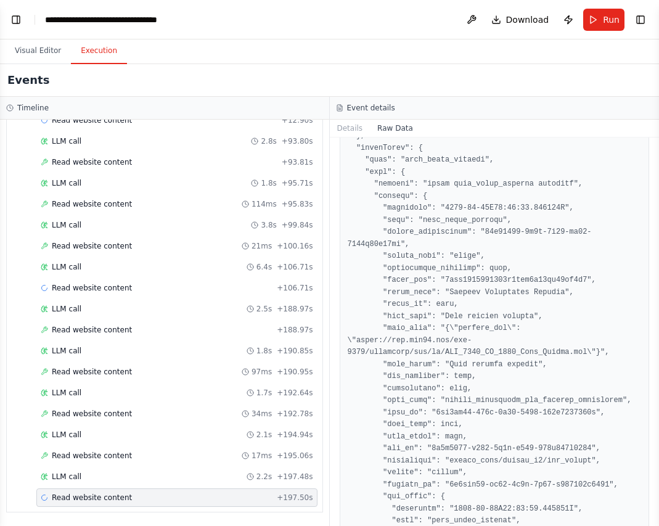
scroll to position [850, 0]
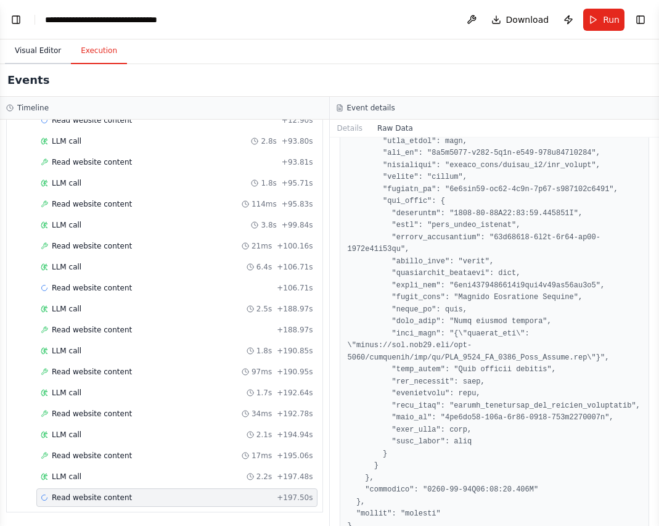
click at [35, 51] on button "Visual Editor" at bounding box center [38, 51] width 66 height 26
click at [87, 51] on button "Execution" at bounding box center [99, 51] width 56 height 26
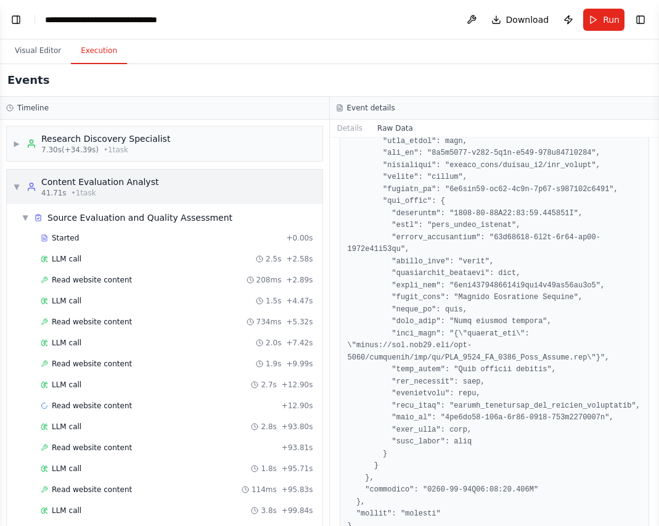
click at [18, 189] on span "▼" at bounding box center [16, 187] width 7 height 10
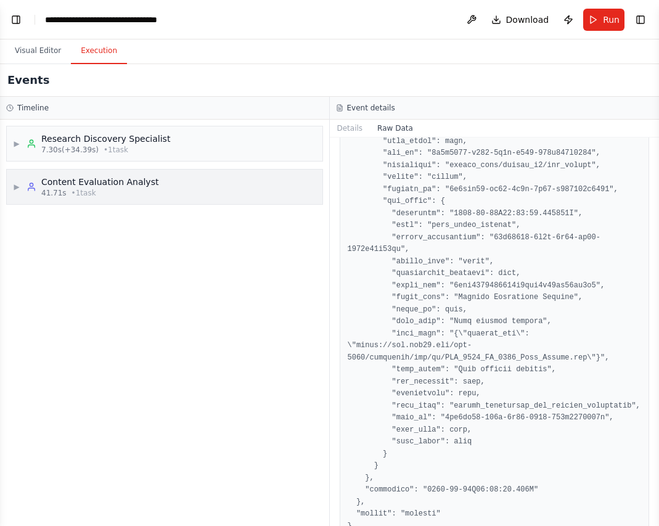
click at [18, 189] on span "▶" at bounding box center [16, 187] width 7 height 10
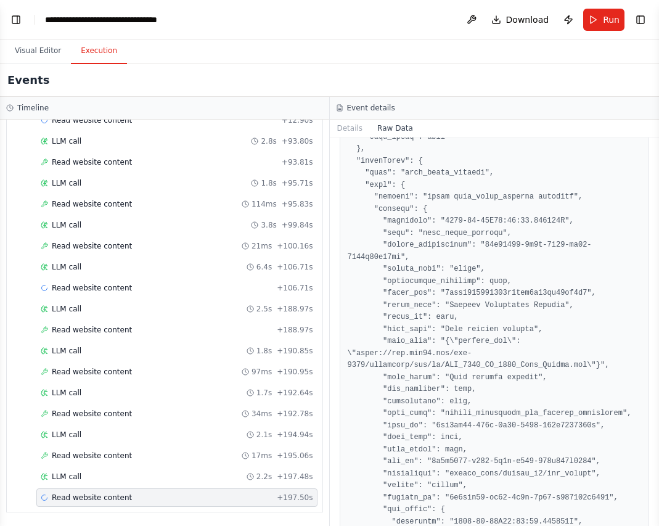
scroll to position [172, 0]
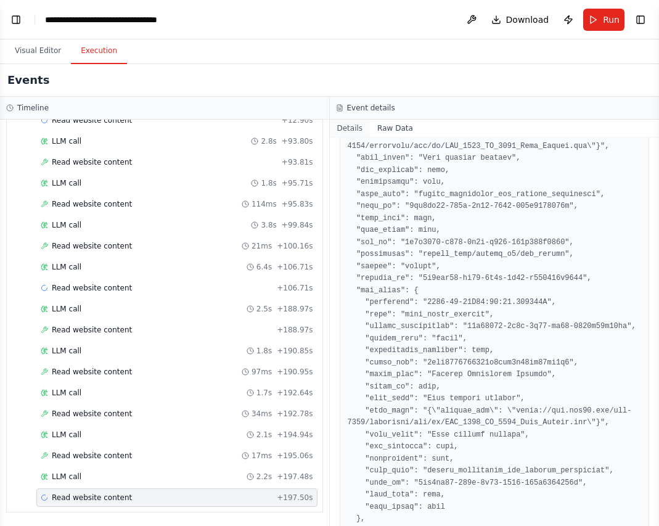
click at [347, 126] on button "Details" at bounding box center [350, 128] width 41 height 17
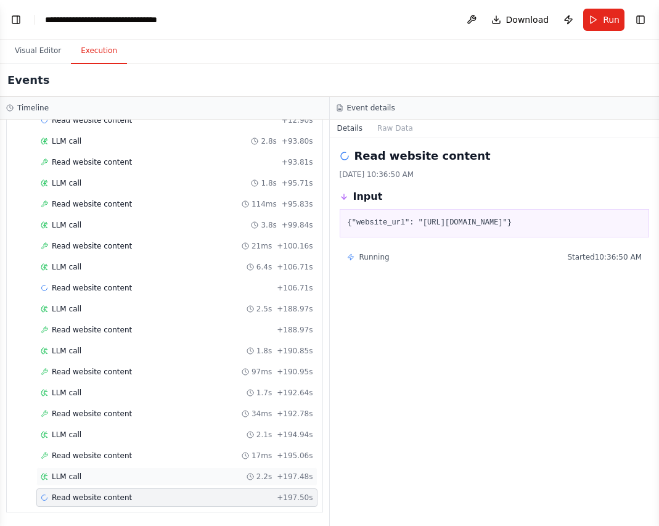
click at [141, 480] on div "LLM call 2.2s + 197.48s" at bounding box center [177, 477] width 272 height 10
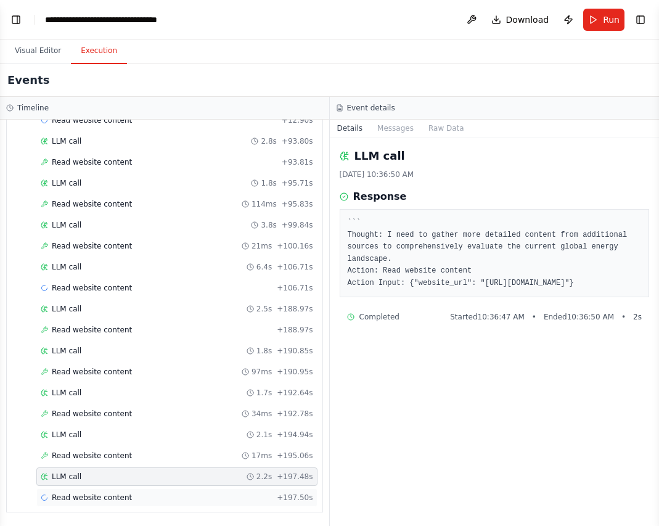
click at [148, 494] on div "Read website content + 197.50s" at bounding box center [177, 498] width 272 height 10
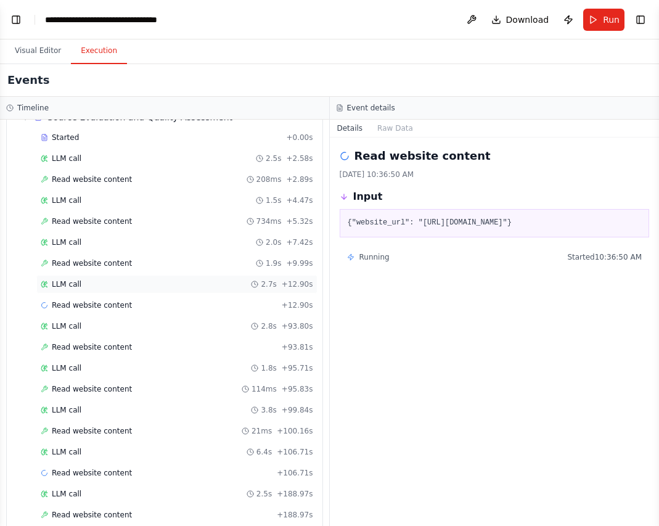
scroll to position [0, 0]
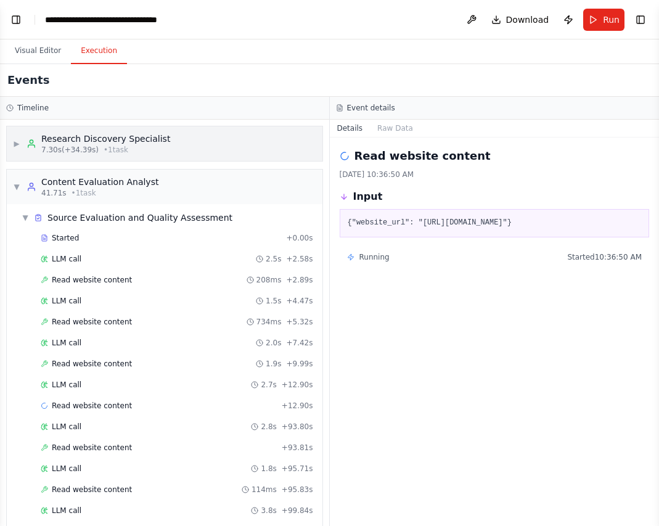
click at [219, 134] on div "▶ Research Discovery Specialist 7.30s (+34.39s) • 1 task" at bounding box center [165, 143] width 316 height 35
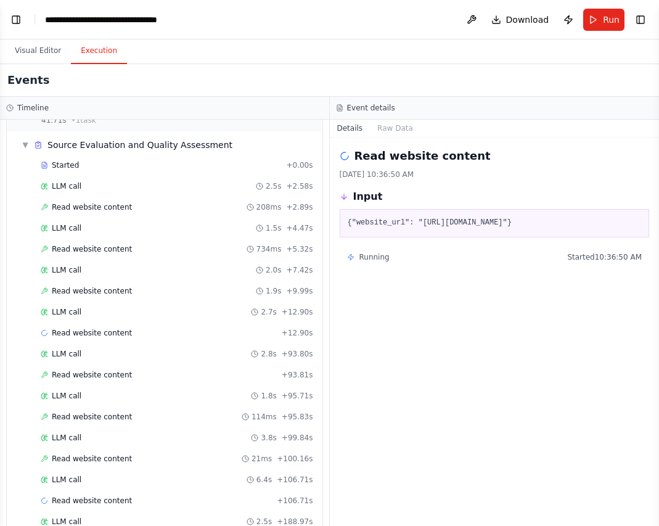
scroll to position [62, 0]
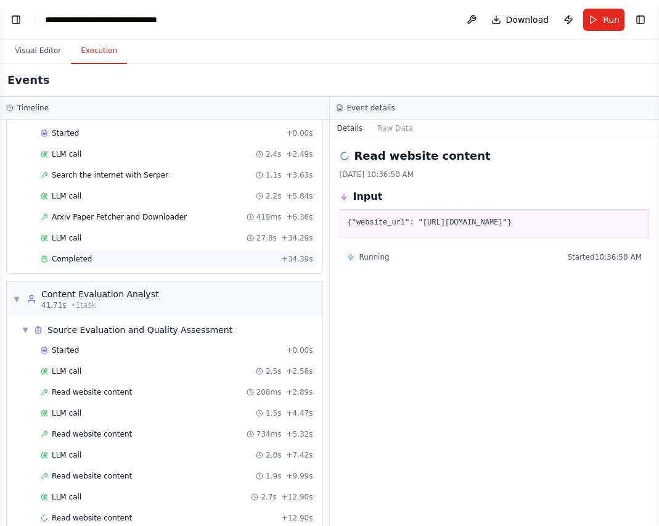
click at [109, 260] on div "Completed" at bounding box center [159, 259] width 236 height 10
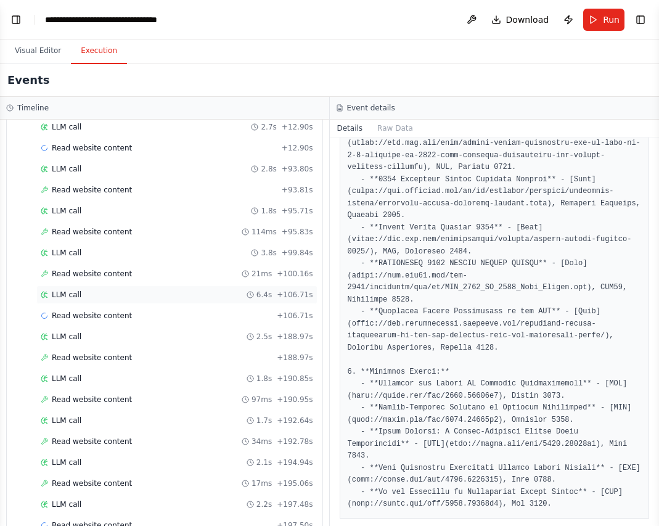
scroll to position [459, 0]
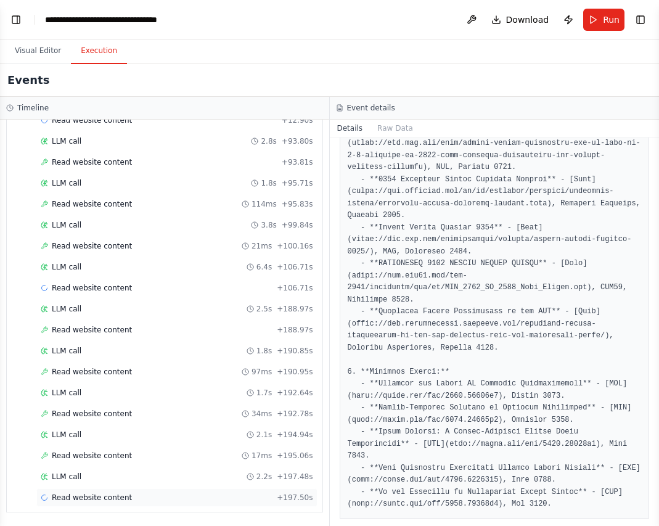
click at [158, 501] on div "Read website content + 197.50s" at bounding box center [177, 498] width 272 height 10
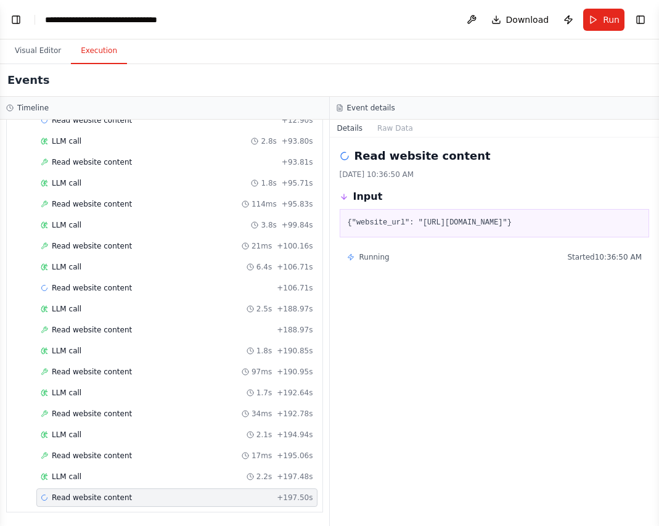
click at [357, 262] on div "Running" at bounding box center [368, 257] width 43 height 10
drag, startPoint x: 142, startPoint y: 501, endPoint x: 120, endPoint y: 496, distance: 22.7
click at [120, 496] on span "Read website content" at bounding box center [92, 498] width 80 height 10
click at [137, 496] on div "Read website content + 197.50s" at bounding box center [177, 498] width 272 height 10
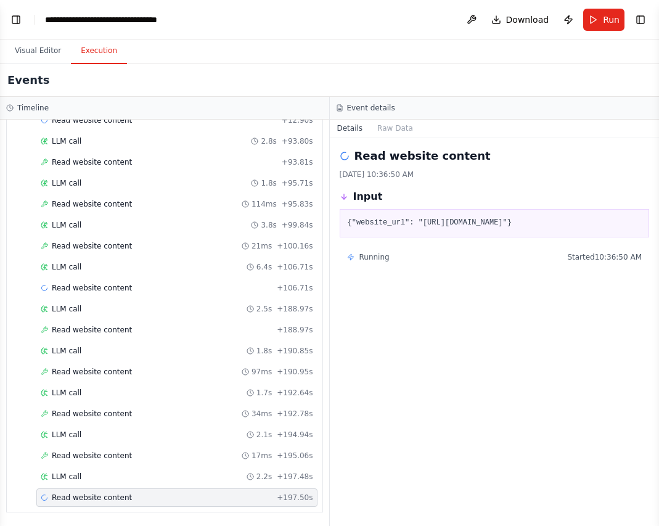
click at [118, 495] on span "Read website content" at bounding box center [92, 498] width 80 height 10
click at [120, 494] on span "Read website content" at bounding box center [92, 498] width 80 height 10
click at [121, 494] on span "Read website content" at bounding box center [92, 498] width 80 height 10
click at [36, 57] on button "Visual Editor" at bounding box center [38, 51] width 66 height 26
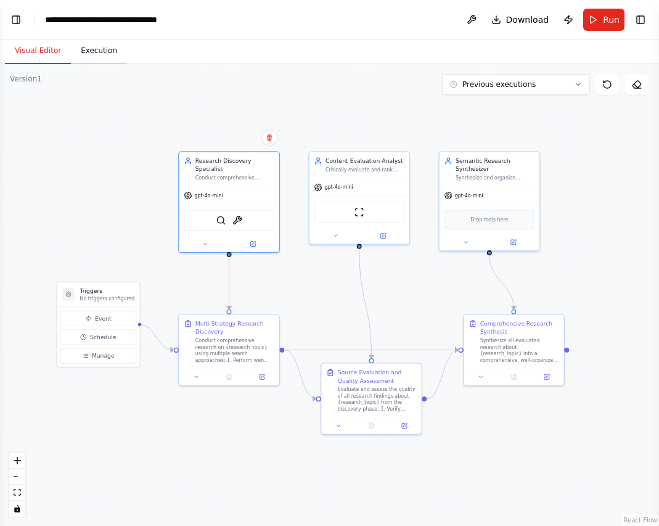
click at [85, 45] on button "Execution" at bounding box center [99, 51] width 56 height 26
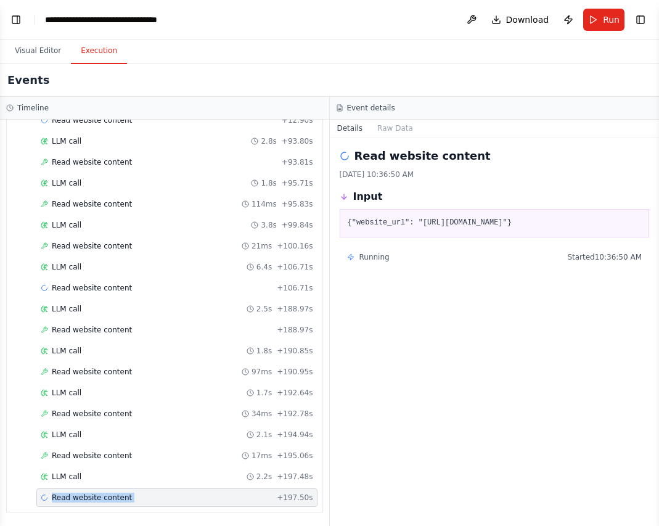
click at [226, 492] on div "Read website content + 197.50s" at bounding box center [176, 497] width 281 height 18
click at [36, 51] on button "Visual Editor" at bounding box center [38, 51] width 66 height 26
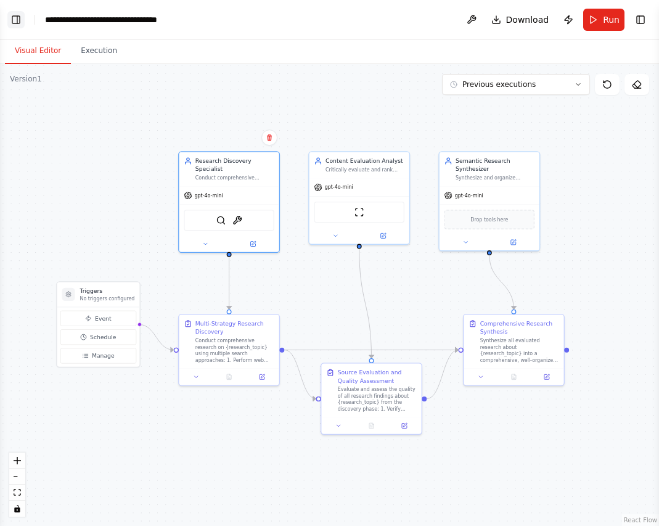
click at [21, 17] on button "Toggle Left Sidebar" at bounding box center [15, 19] width 17 height 17
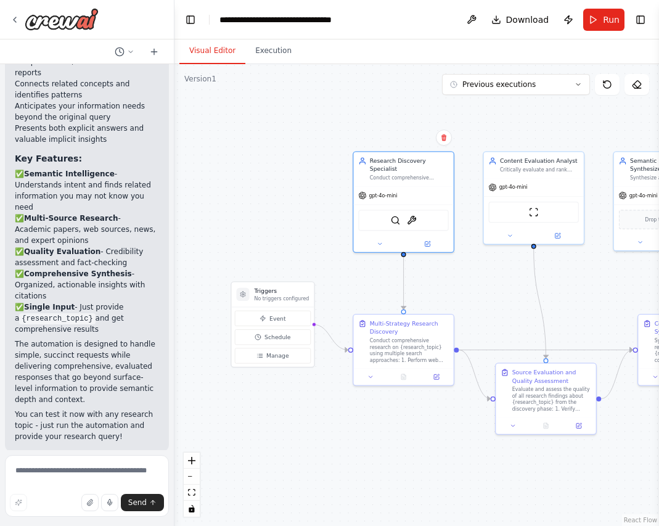
click at [77, 525] on span "Help fix error" at bounding box center [92, 532] width 49 height 10
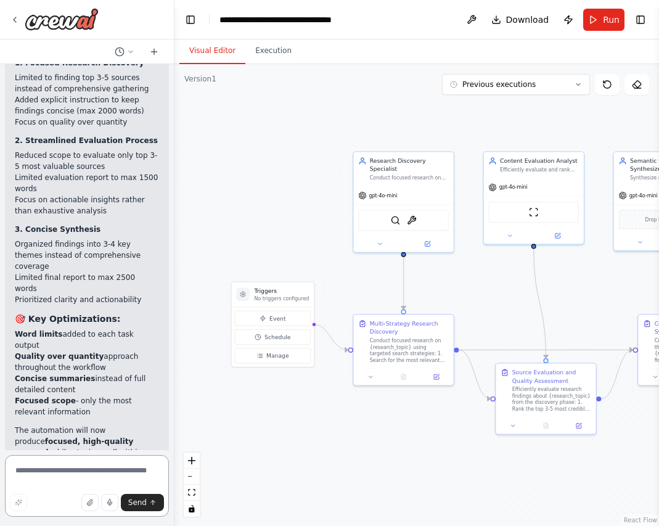
scroll to position [2624, 0]
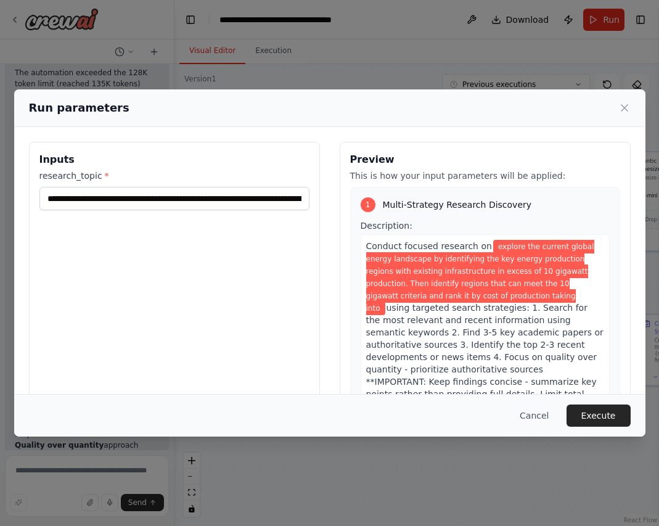
click at [611, 415] on button "Execute" at bounding box center [599, 415] width 64 height 22
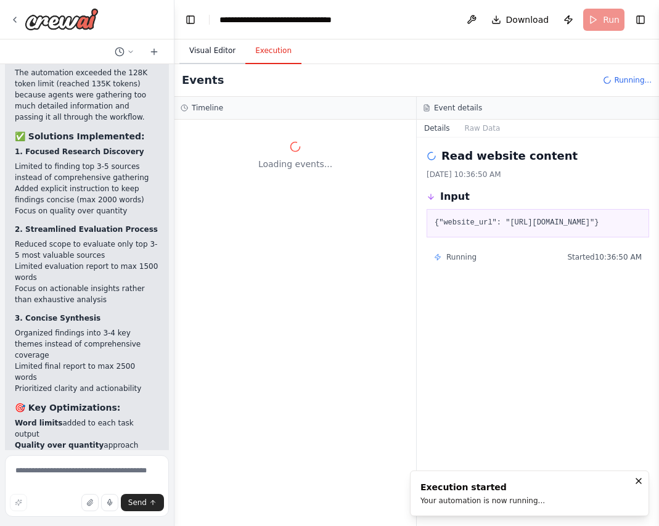
click at [214, 51] on button "Visual Editor" at bounding box center [212, 51] width 66 height 26
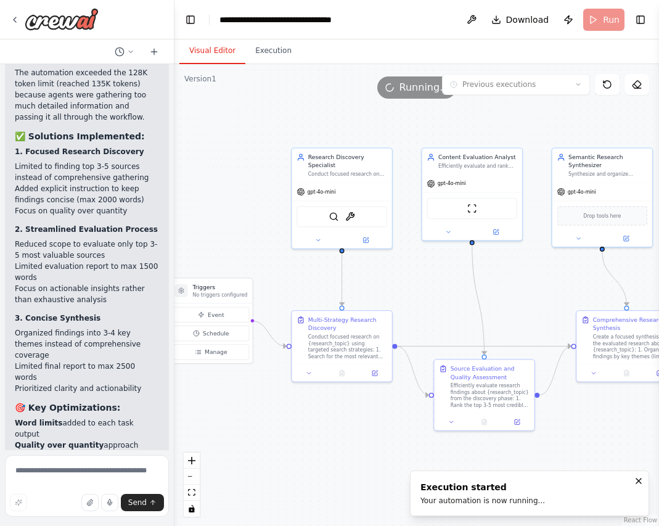
drag, startPoint x: 363, startPoint y: 446, endPoint x: 301, endPoint y: 443, distance: 62.4
click at [301, 443] on div ".deletable-edge-delete-btn { width: 20px; height: 20px; border: 0px solid #ffff…" at bounding box center [416, 295] width 485 height 462
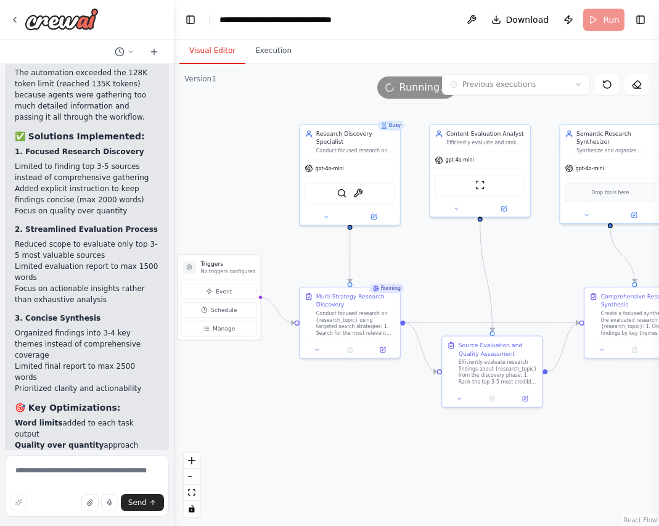
drag, startPoint x: 383, startPoint y: 472, endPoint x: 391, endPoint y: 449, distance: 25.0
click at [391, 449] on div ".deletable-edge-delete-btn { width: 20px; height: 20px; border: 0px solid #ffff…" at bounding box center [416, 295] width 485 height 462
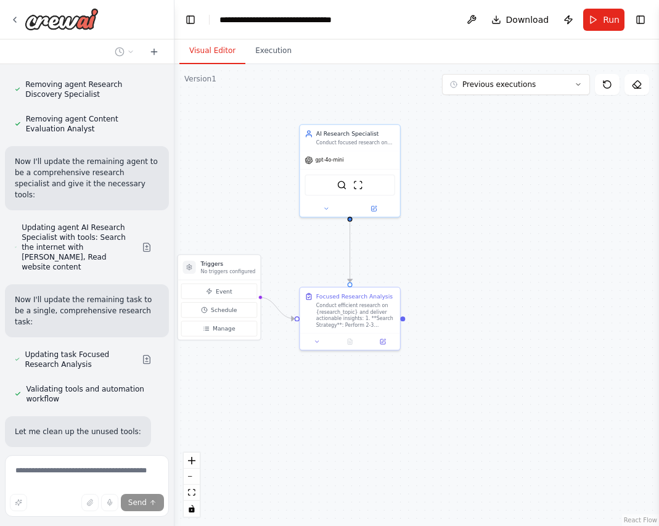
scroll to position [3381, 0]
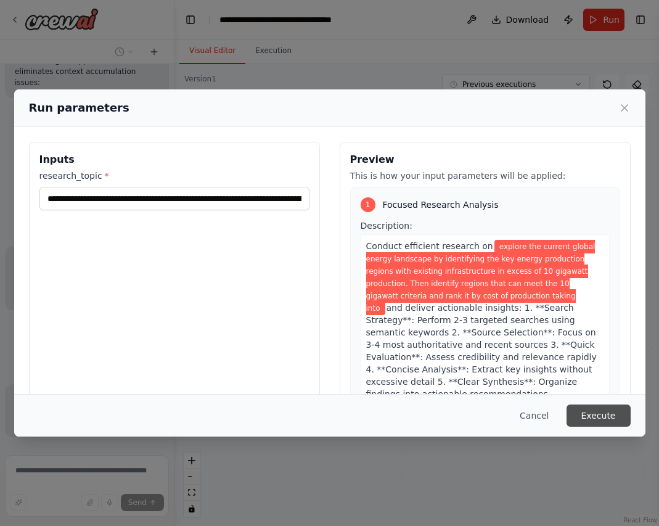
click at [584, 415] on button "Execute" at bounding box center [599, 415] width 64 height 22
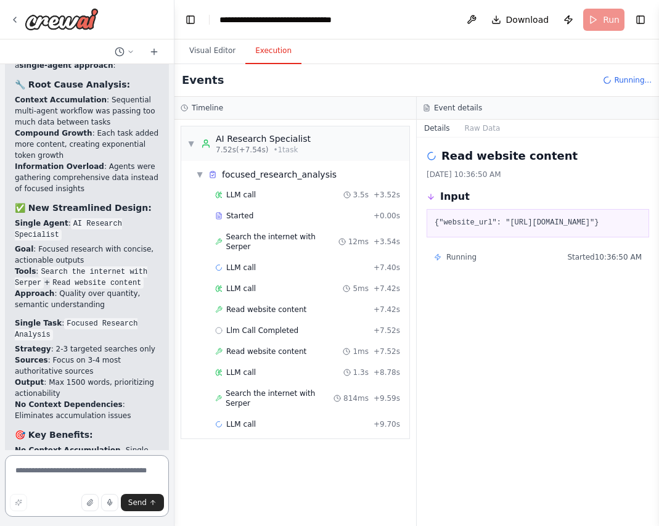
scroll to position [3963, 0]
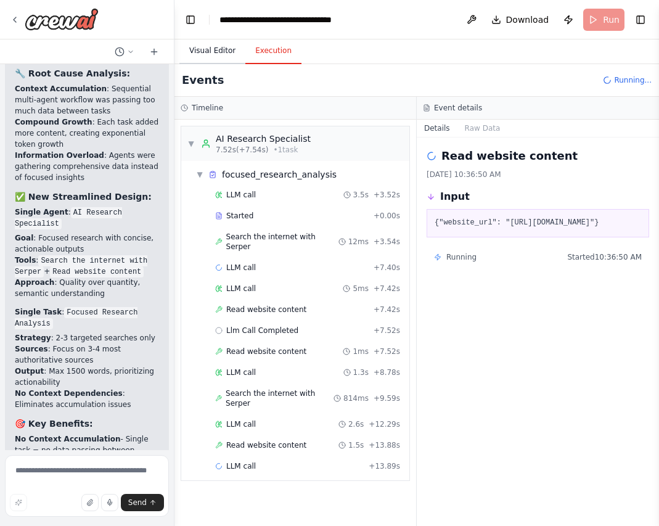
click at [216, 50] on button "Visual Editor" at bounding box center [212, 51] width 66 height 26
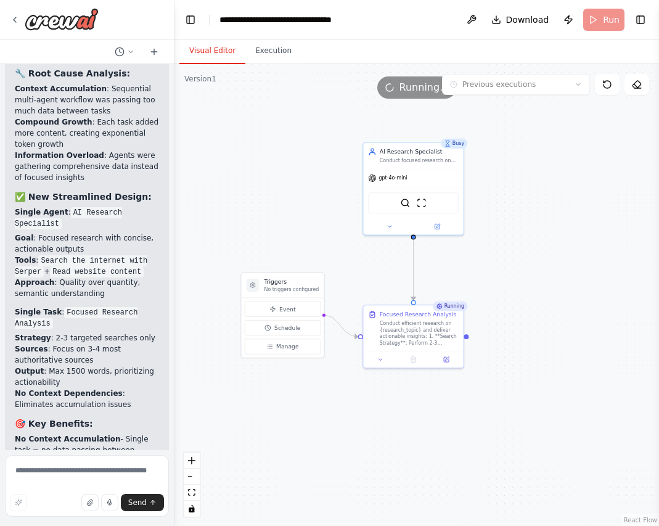
drag, startPoint x: 469, startPoint y: 378, endPoint x: 533, endPoint y: 396, distance: 66.0
click at [533, 396] on div ".deletable-edge-delete-btn { width: 20px; height: 20px; border: 0px solid #ffff…" at bounding box center [416, 295] width 485 height 462
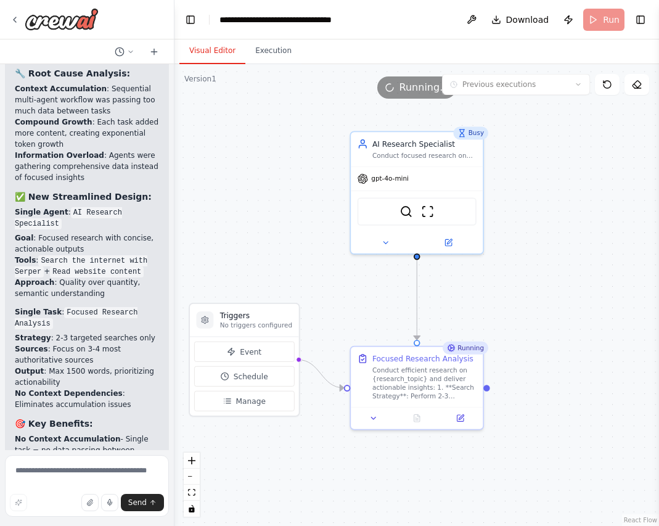
drag, startPoint x: 533, startPoint y: 295, endPoint x: 562, endPoint y: 359, distance: 70.9
click at [562, 359] on div ".deletable-edge-delete-btn { width: 20px; height: 20px; border: 0px solid #ffff…" at bounding box center [416, 295] width 485 height 462
click at [264, 52] on button "Execution" at bounding box center [273, 51] width 56 height 26
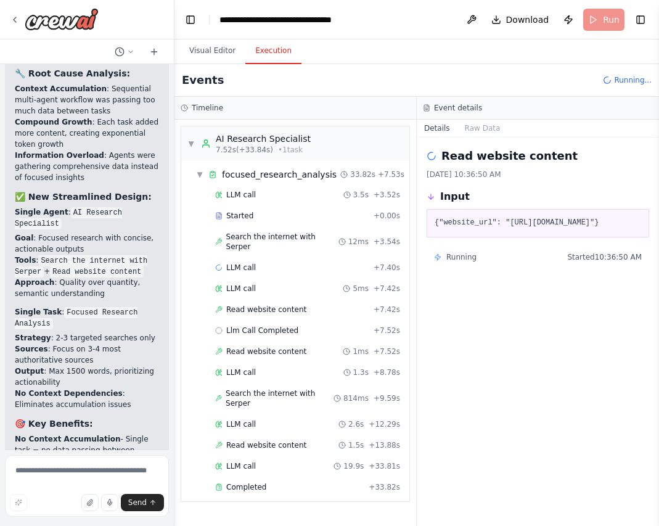
scroll to position [4063, 0]
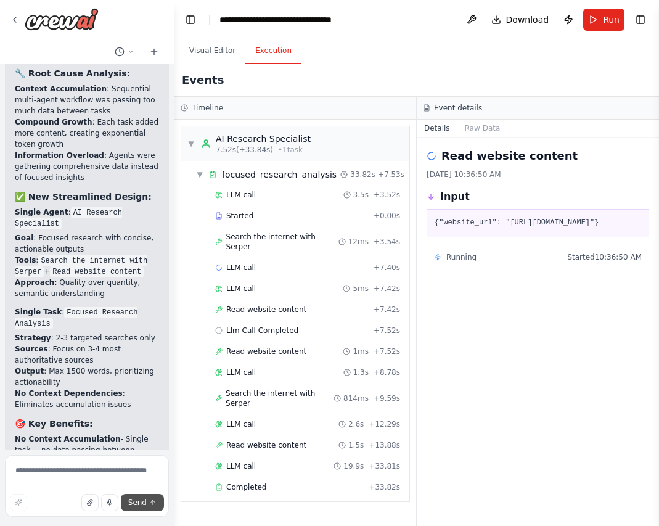
scroll to position [4011, 0]
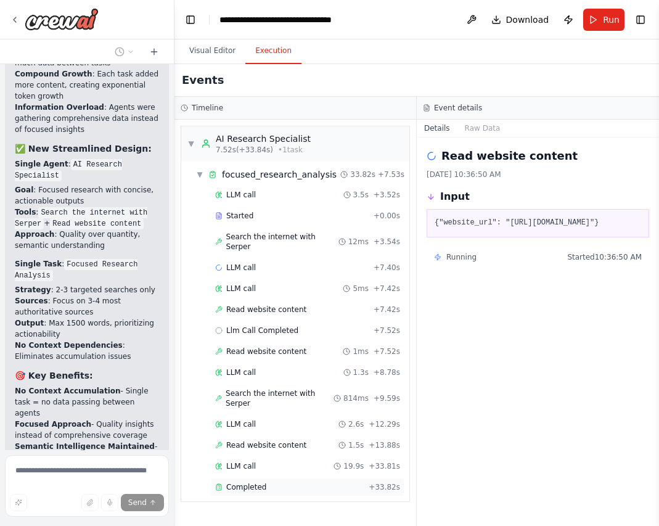
click at [241, 482] on span "Completed" at bounding box center [246, 487] width 40 height 10
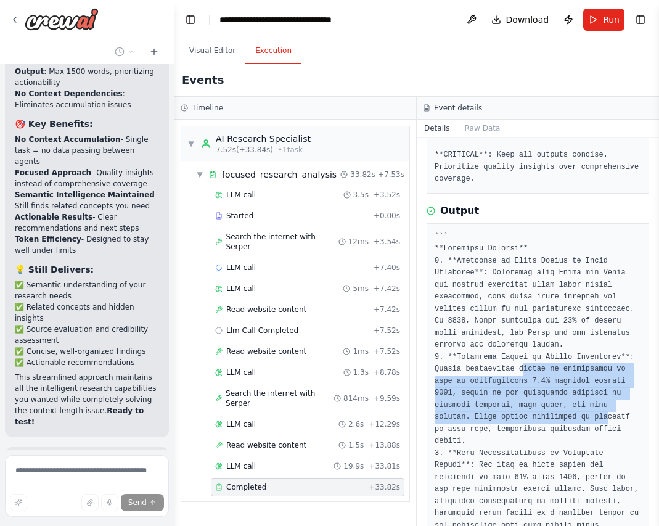
scroll to position [4297, 0]
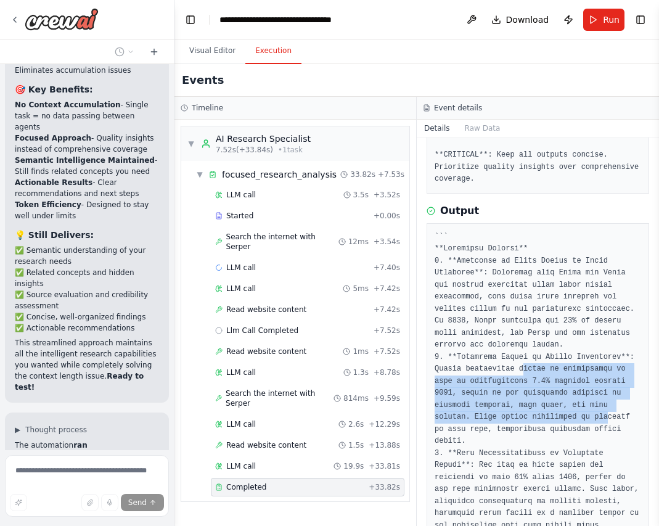
drag, startPoint x: 515, startPoint y: 372, endPoint x: 534, endPoint y: 420, distance: 52.3
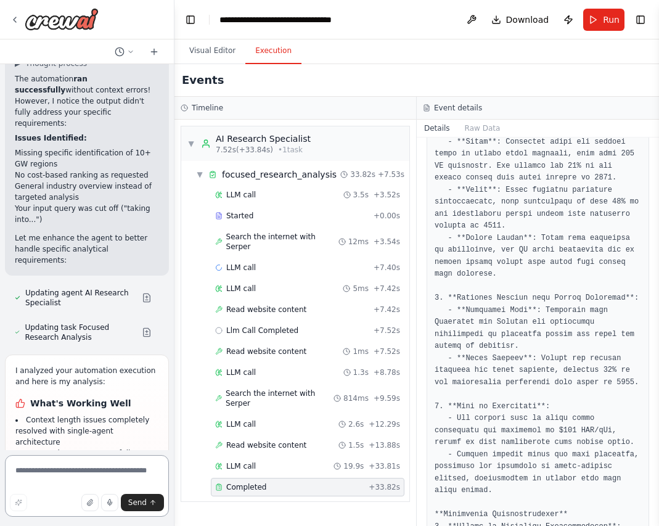
scroll to position [4675, 0]
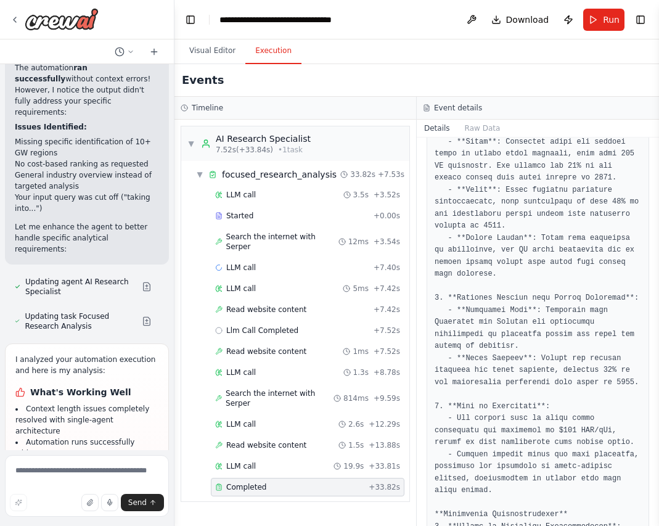
click at [540, 428] on pre at bounding box center [538, 377] width 207 height 1154
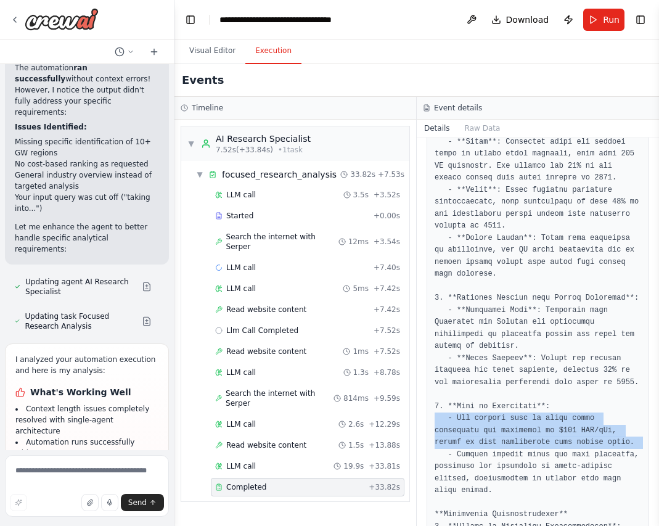
click at [540, 428] on pre at bounding box center [538, 377] width 207 height 1154
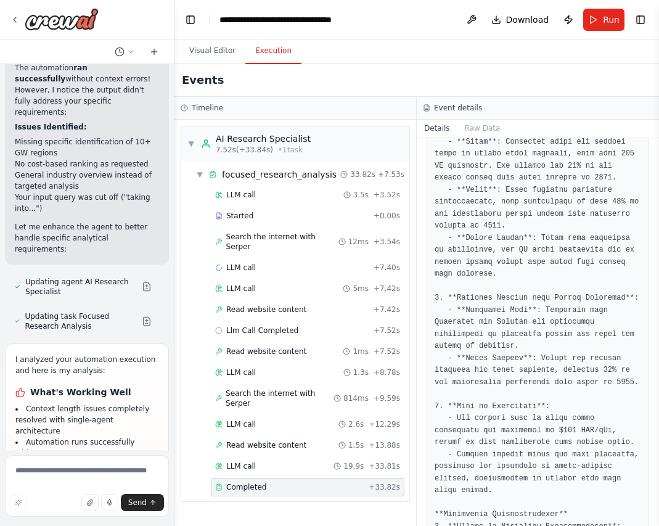
click at [569, 474] on pre at bounding box center [538, 377] width 207 height 1154
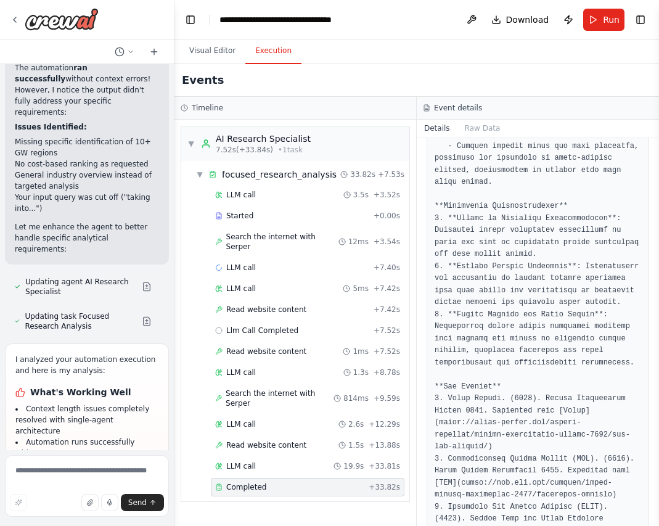
scroll to position [1097, 0]
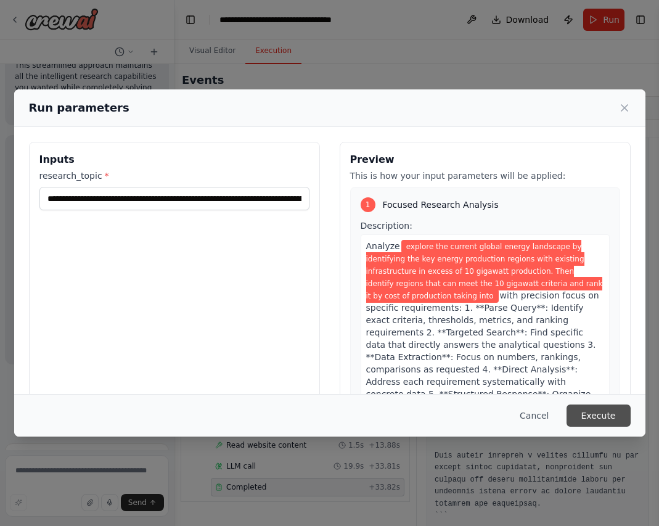
click at [615, 417] on button "Execute" at bounding box center [599, 415] width 64 height 22
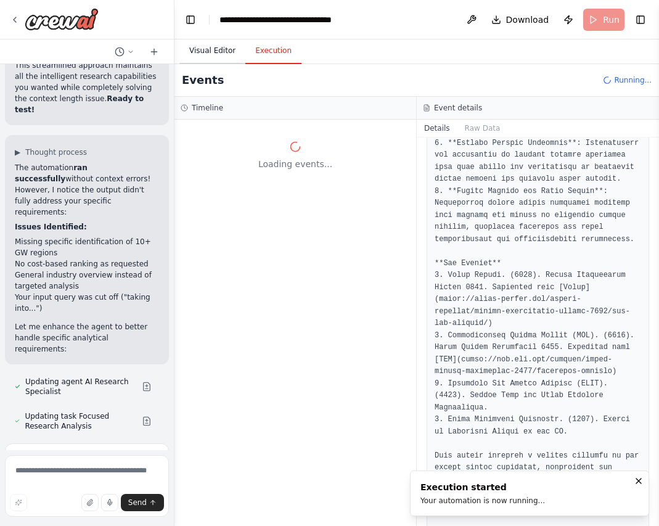
click at [219, 55] on button "Visual Editor" at bounding box center [212, 51] width 66 height 26
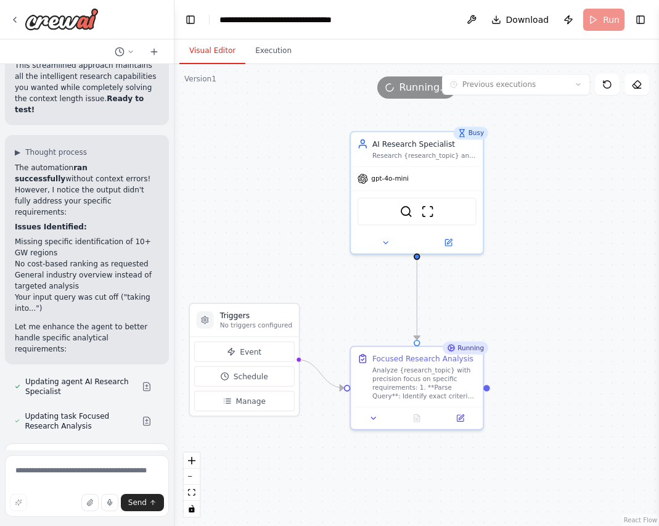
click at [554, 314] on div ".deletable-edge-delete-btn { width: 20px; height: 20px; border: 0px solid #ffff…" at bounding box center [416, 295] width 485 height 462
click at [271, 56] on button "Execution" at bounding box center [273, 51] width 56 height 26
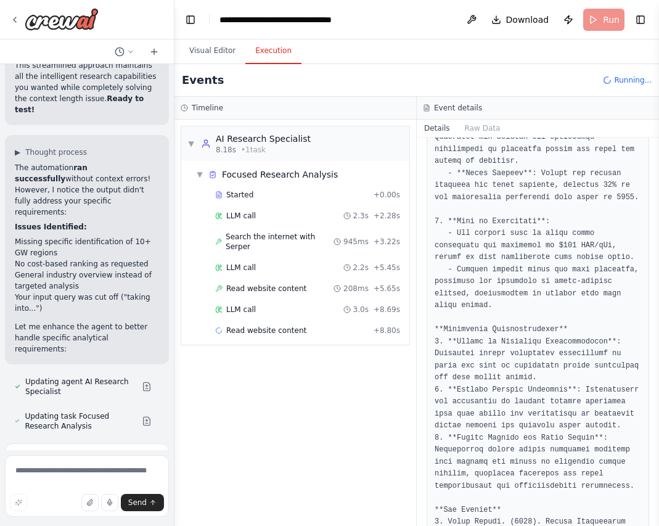
scroll to position [542, 0]
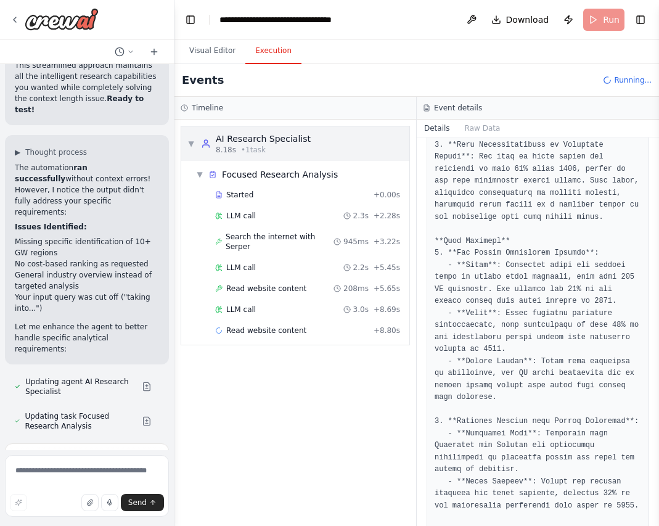
click at [189, 143] on span "▼" at bounding box center [190, 144] width 7 height 10
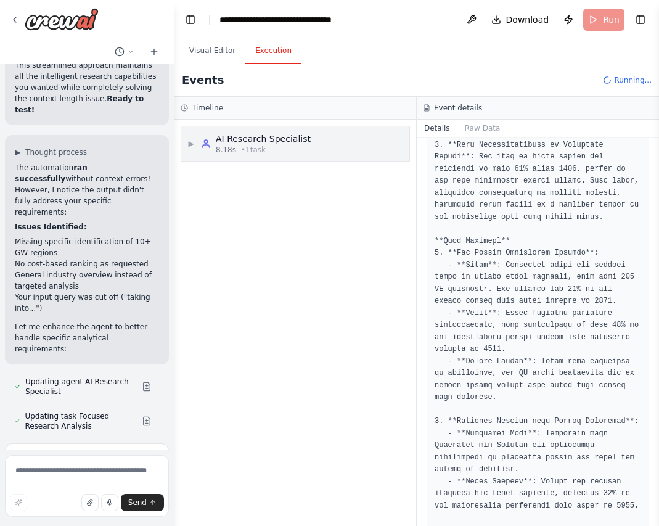
click at [195, 143] on span "▶" at bounding box center [190, 144] width 7 height 10
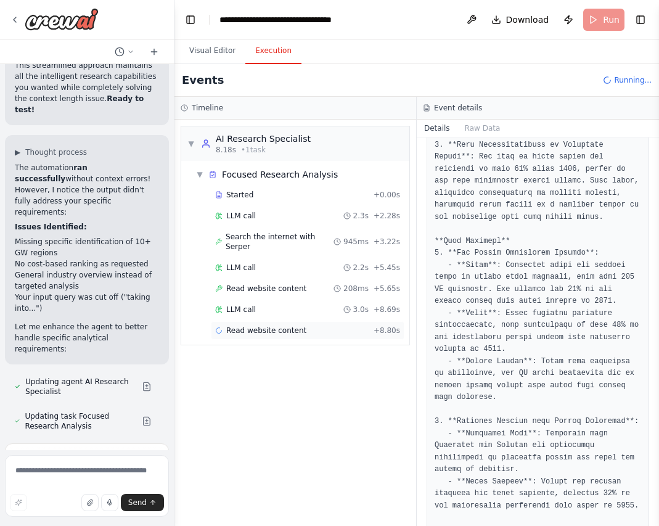
click at [288, 325] on span "Read website content" at bounding box center [266, 330] width 80 height 10
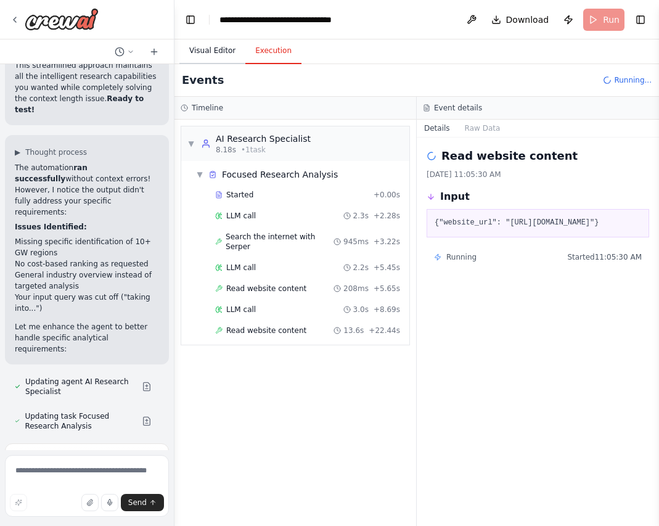
click at [202, 51] on button "Visual Editor" at bounding box center [212, 51] width 66 height 26
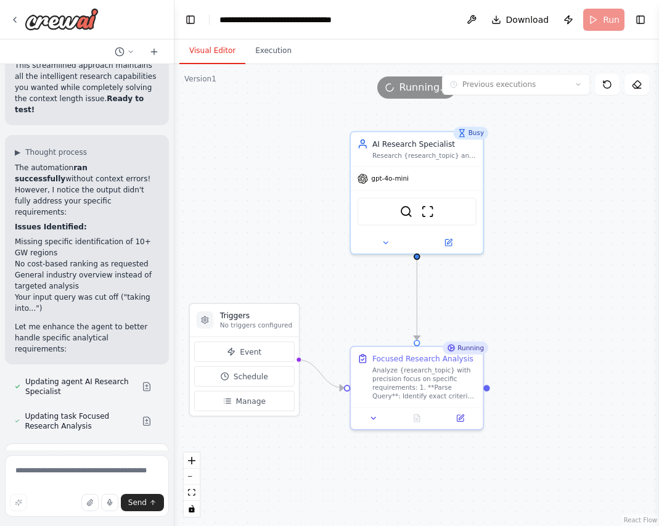
scroll to position [4675, 0]
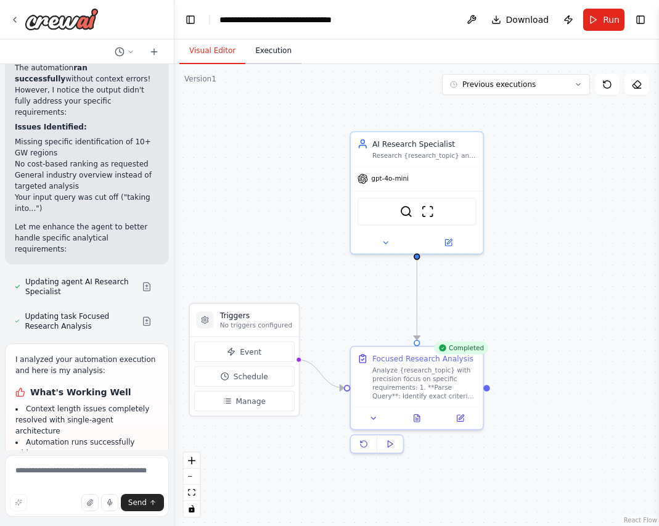
click at [277, 49] on button "Execution" at bounding box center [273, 51] width 56 height 26
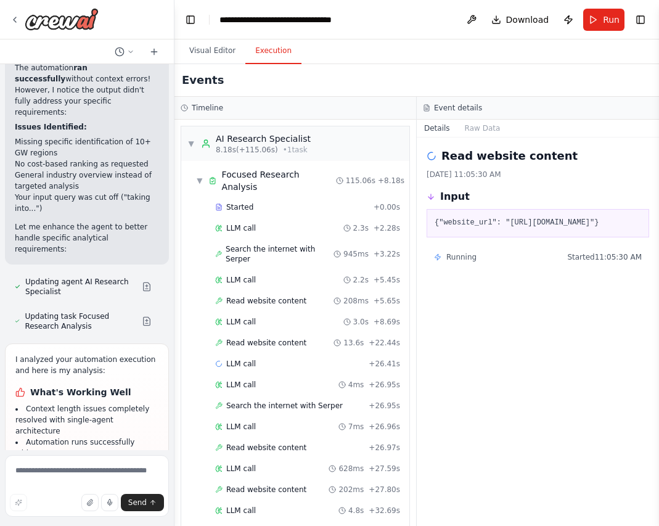
scroll to position [326, 0]
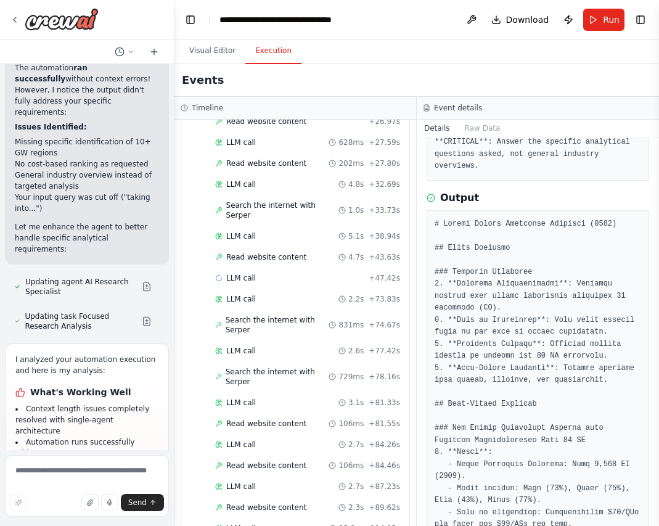
scroll to position [308, 0]
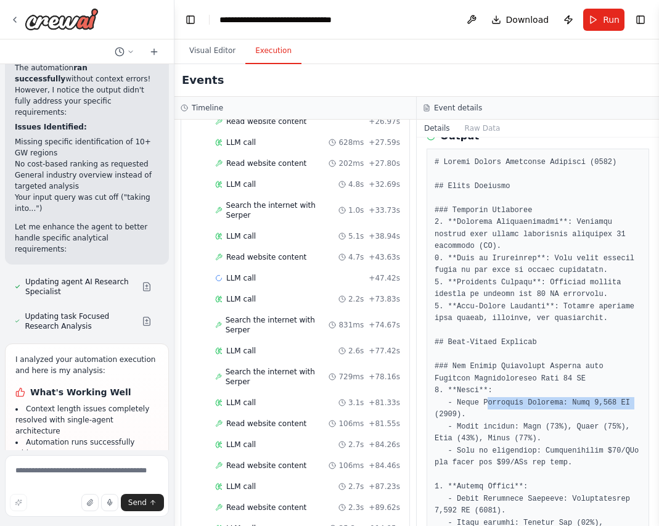
drag, startPoint x: 502, startPoint y: 395, endPoint x: 617, endPoint y: 396, distance: 114.7
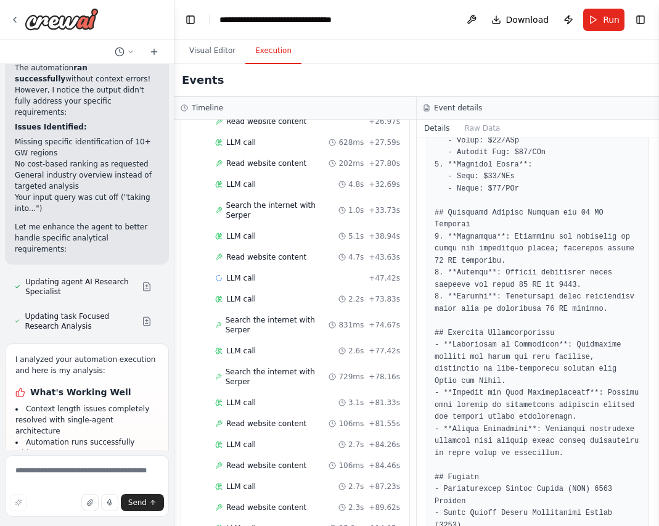
scroll to position [1253, 0]
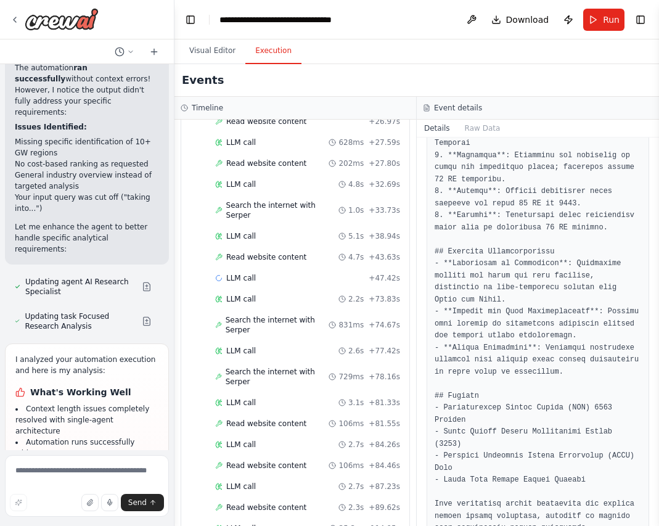
drag, startPoint x: 111, startPoint y: 417, endPoint x: 120, endPoint y: 417, distance: 9.3
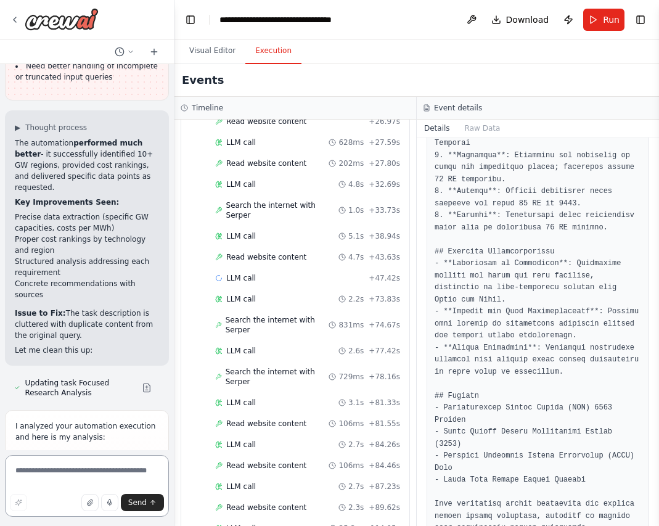
scroll to position [5277, 0]
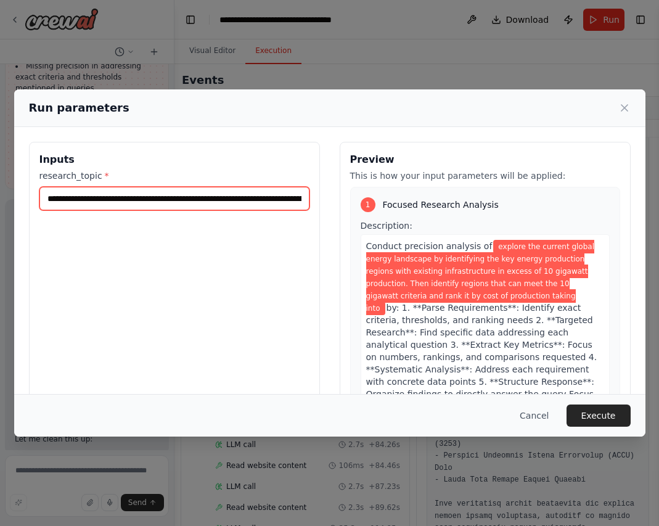
click at [254, 195] on input "**********" at bounding box center [174, 198] width 270 height 23
click at [255, 195] on input "**********" at bounding box center [174, 198] width 270 height 23
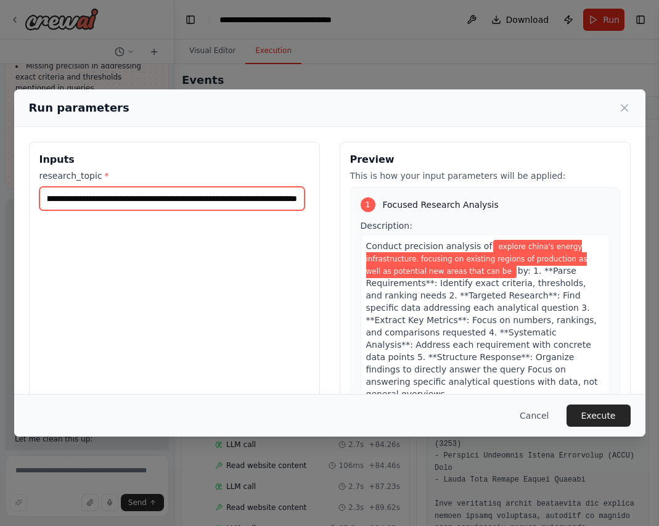
scroll to position [0, 216]
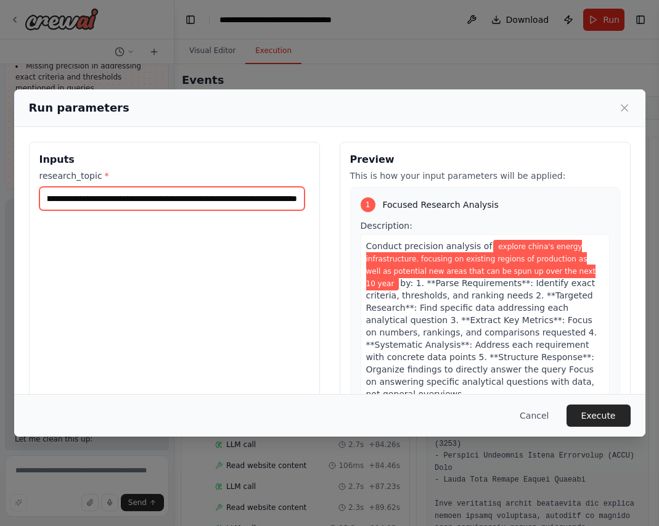
type input "**********"
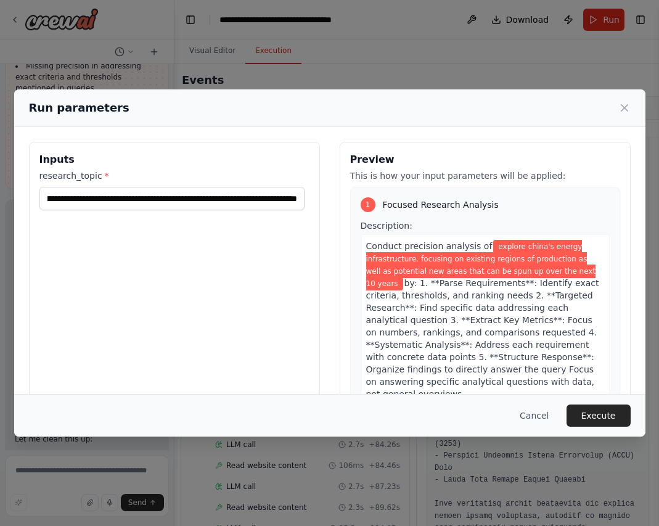
drag, startPoint x: 598, startPoint y: 415, endPoint x: 611, endPoint y: 412, distance: 13.3
click at [599, 415] on button "Execute" at bounding box center [599, 415] width 64 height 22
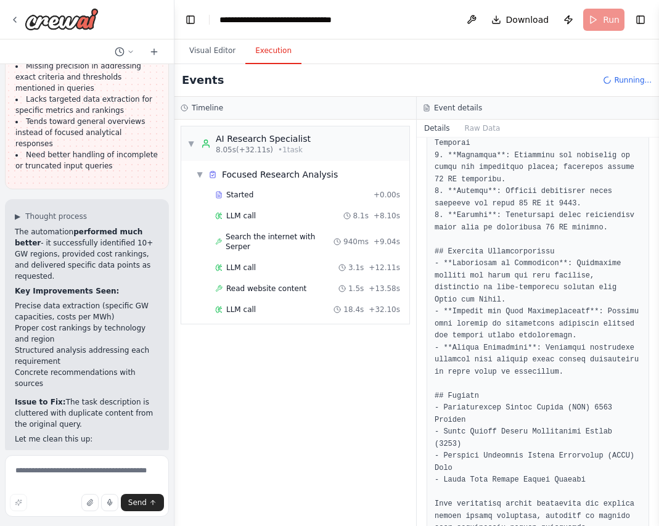
scroll to position [5277, 0]
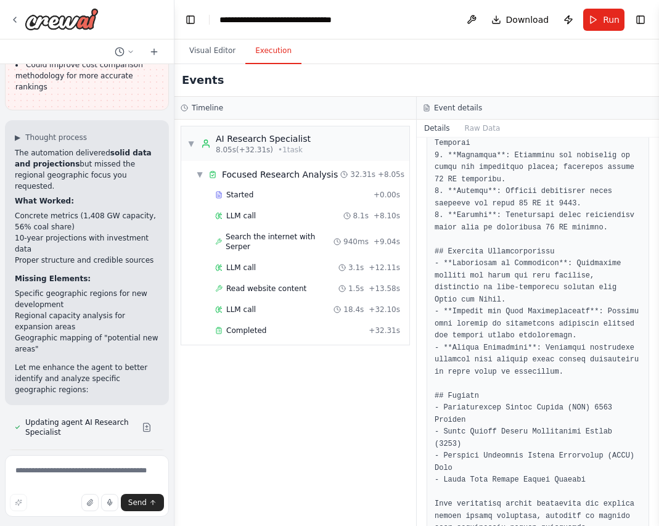
scroll to position [5943, 0]
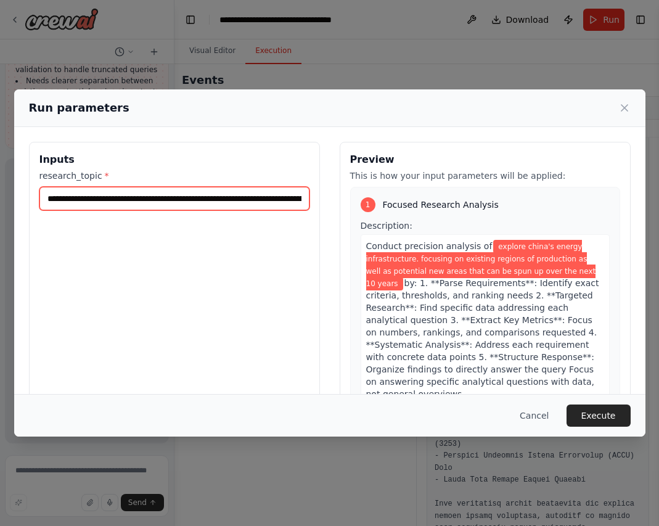
click at [253, 194] on input "**********" at bounding box center [174, 198] width 270 height 23
click at [255, 194] on input "**********" at bounding box center [174, 198] width 270 height 23
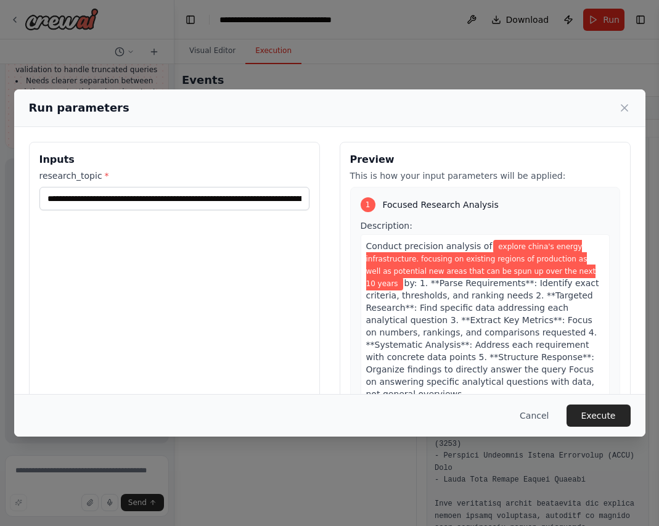
click at [268, 186] on div "**********" at bounding box center [174, 190] width 270 height 41
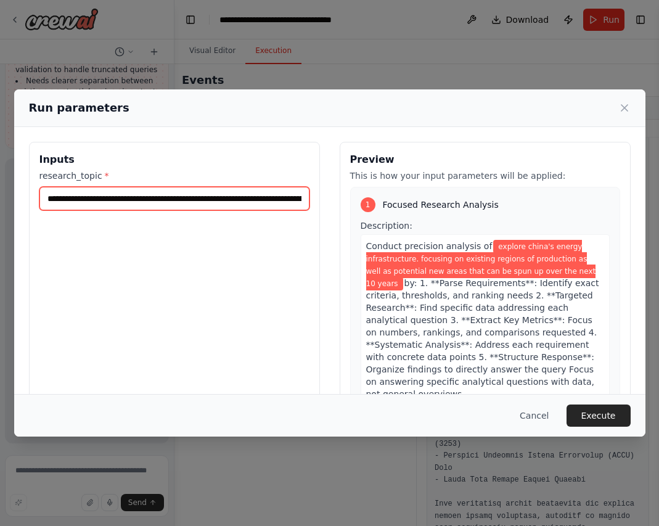
click at [235, 197] on input "**********" at bounding box center [174, 198] width 270 height 23
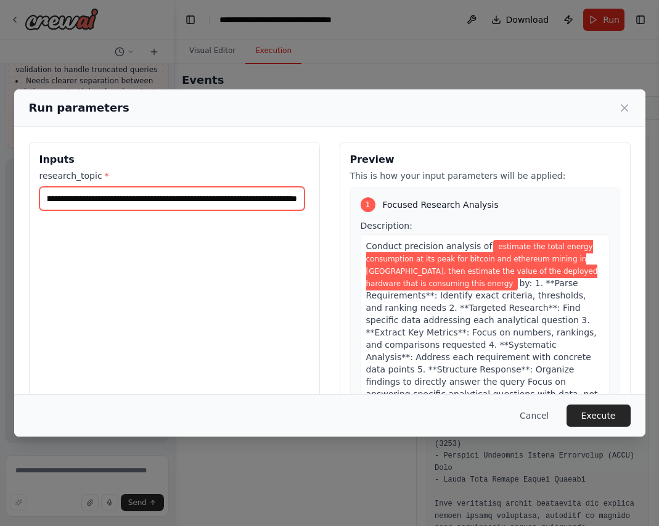
scroll to position [0, 406]
type input "**********"
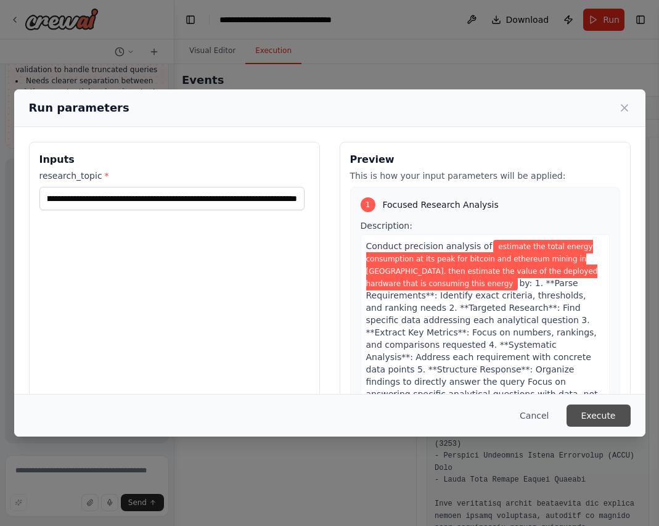
click at [584, 417] on button "Execute" at bounding box center [599, 415] width 64 height 22
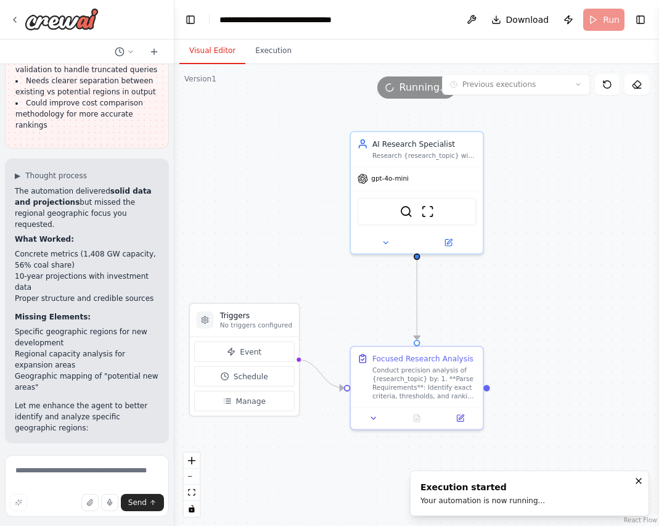
click at [204, 52] on button "Visual Editor" at bounding box center [212, 51] width 66 height 26
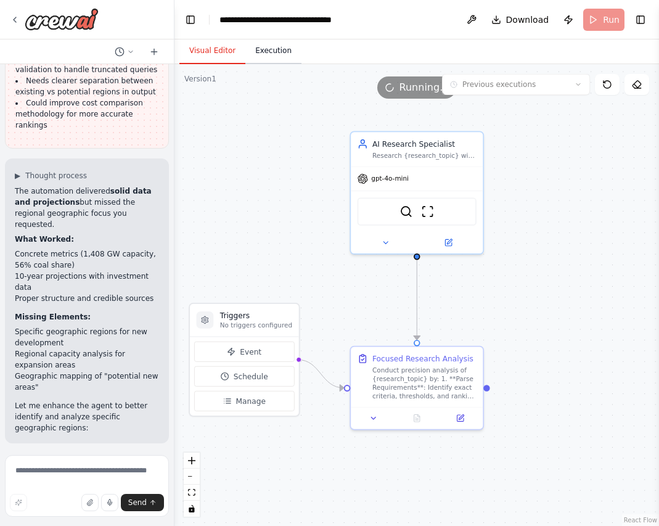
click at [275, 55] on button "Execution" at bounding box center [273, 51] width 56 height 26
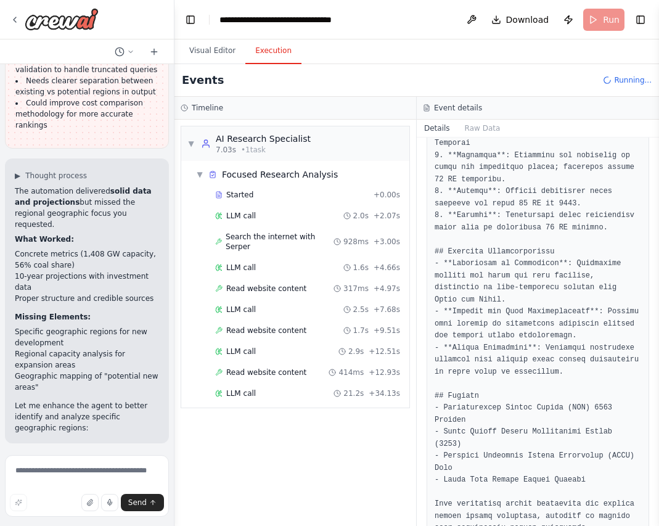
scroll to position [5943, 0]
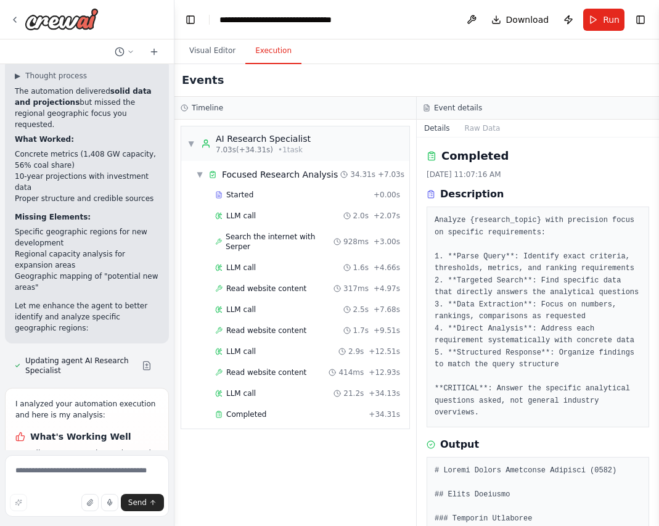
scroll to position [247, 0]
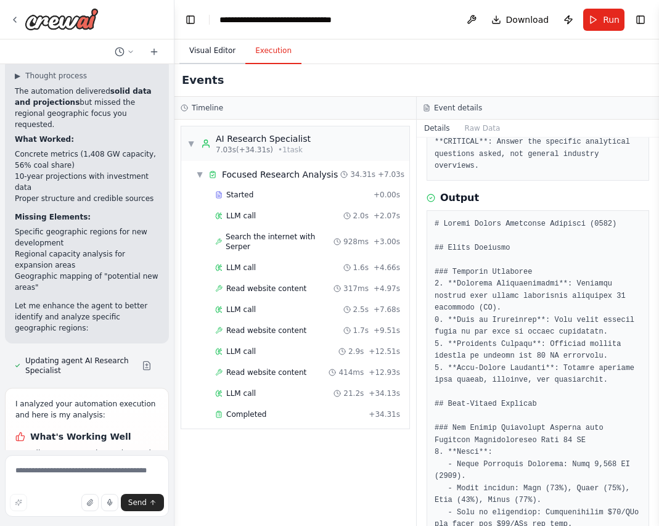
click at [215, 52] on button "Visual Editor" at bounding box center [212, 51] width 66 height 26
click at [277, 52] on button "Execution" at bounding box center [273, 51] width 56 height 26
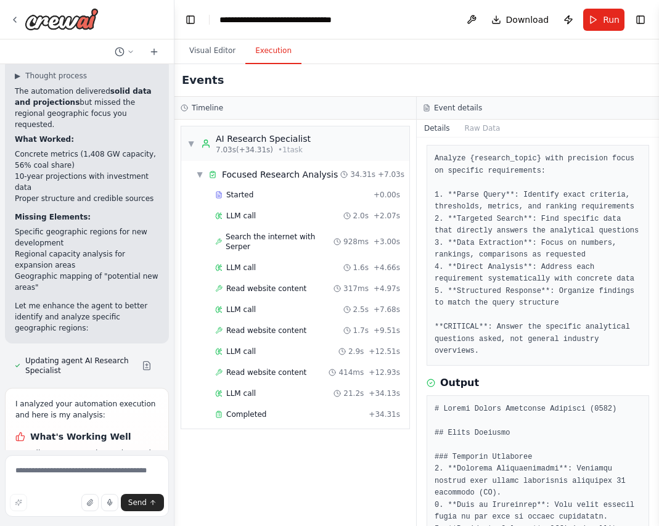
scroll to position [0, 0]
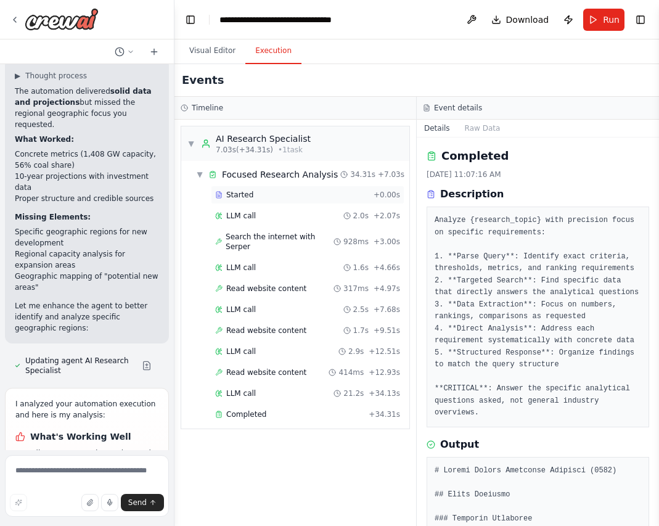
click at [258, 198] on div "Started" at bounding box center [291, 195] width 153 height 10
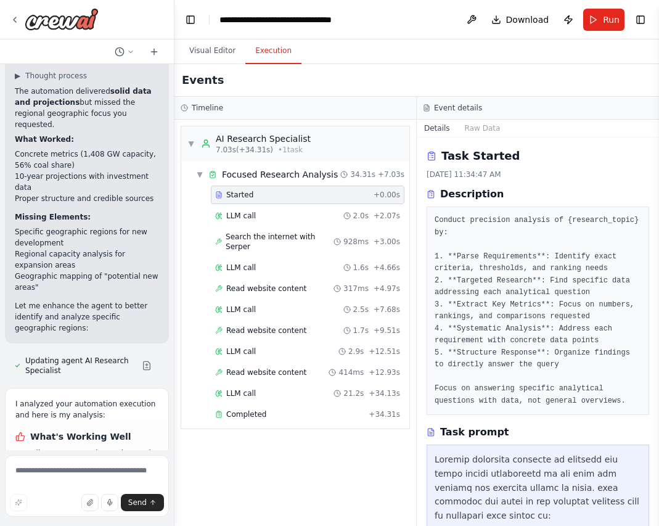
scroll to position [185, 0]
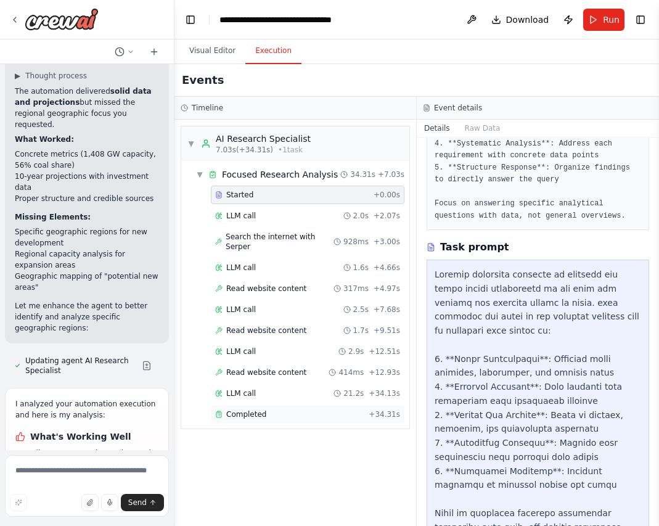
click at [270, 409] on div "Completed" at bounding box center [289, 414] width 149 height 10
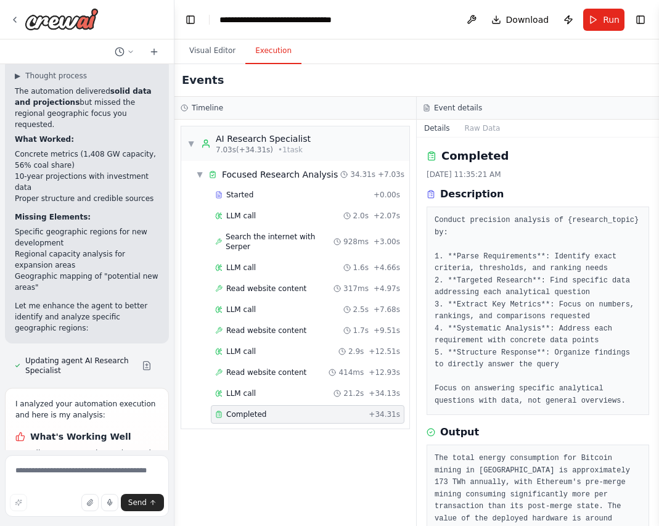
scroll to position [39, 0]
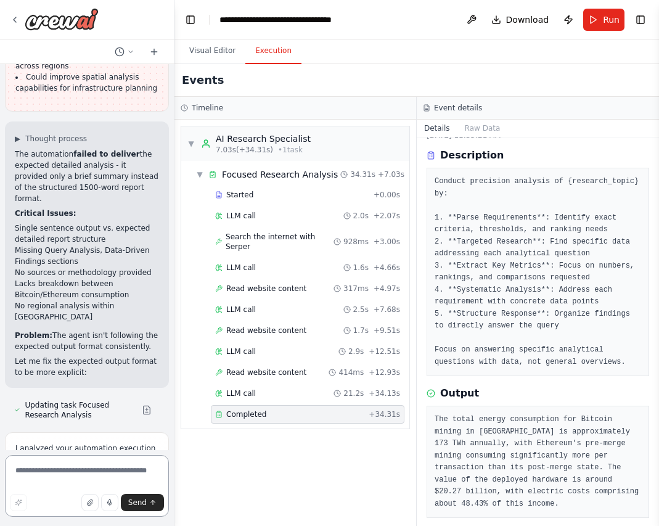
scroll to position [6624, 0]
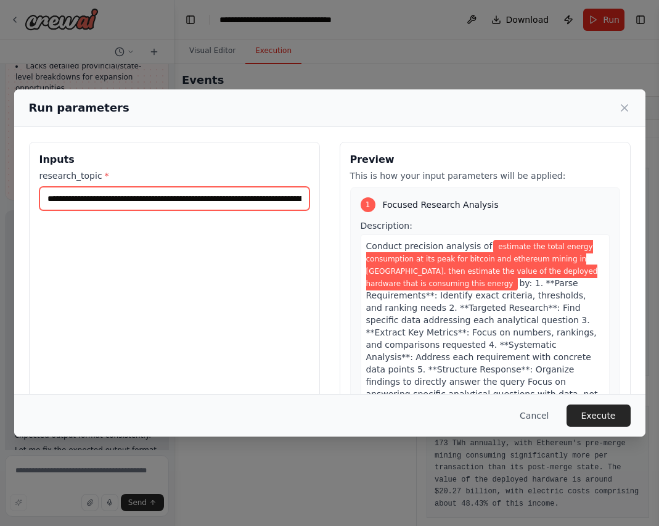
click at [277, 194] on input "**********" at bounding box center [174, 198] width 270 height 23
click at [279, 194] on input "**********" at bounding box center [174, 198] width 270 height 23
click at [283, 194] on input "**********" at bounding box center [174, 198] width 270 height 23
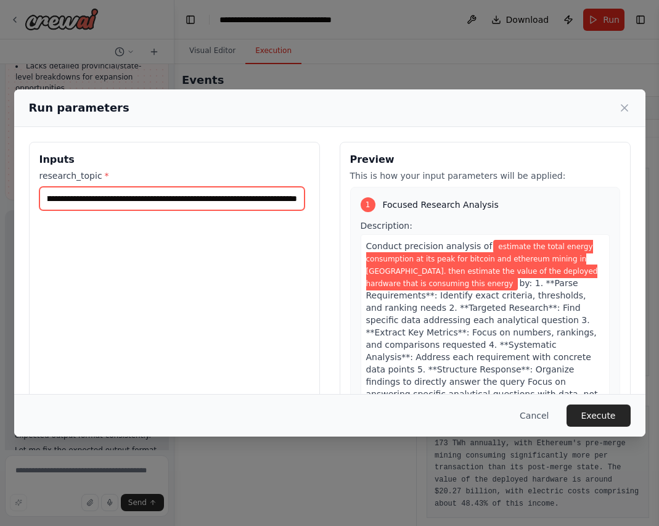
drag, startPoint x: 280, startPoint y: 197, endPoint x: 333, endPoint y: 212, distance: 54.6
click at [339, 212] on div "**********" at bounding box center [330, 288] width 602 height 292
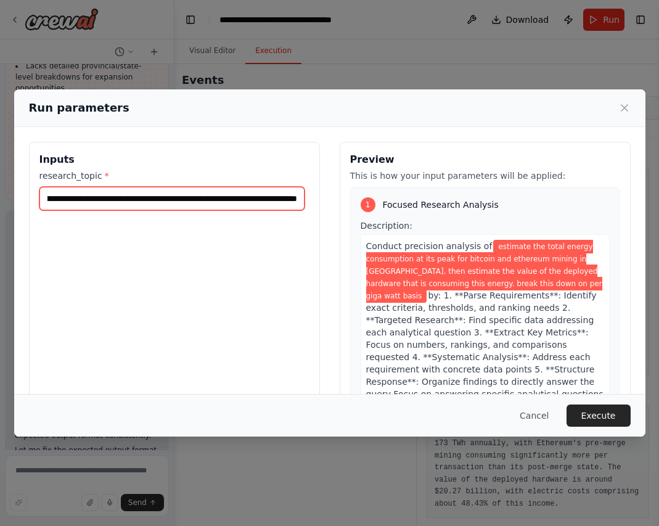
scroll to position [0, 557]
type input "**********"
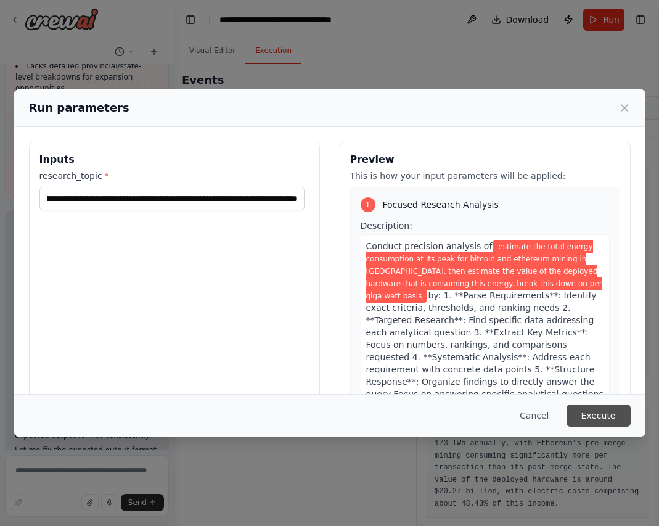
click at [589, 415] on button "Execute" at bounding box center [599, 415] width 64 height 22
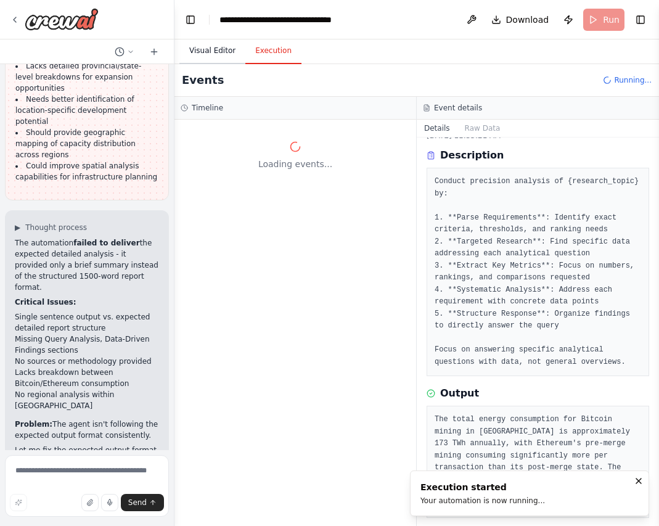
click at [202, 44] on button "Visual Editor" at bounding box center [212, 51] width 66 height 26
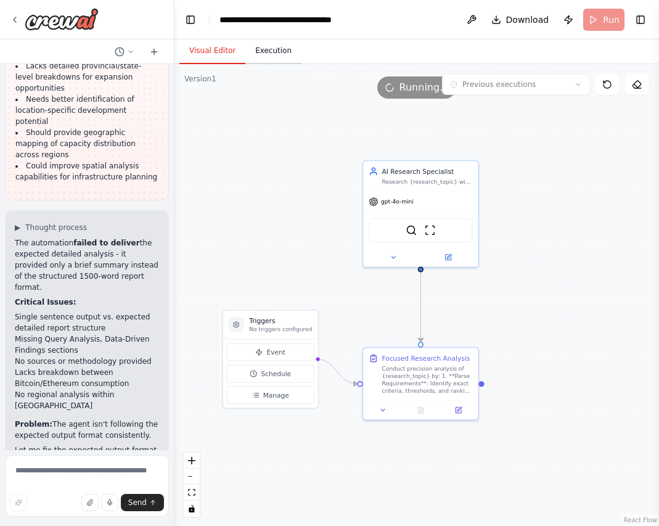
click at [266, 48] on button "Execution" at bounding box center [273, 51] width 56 height 26
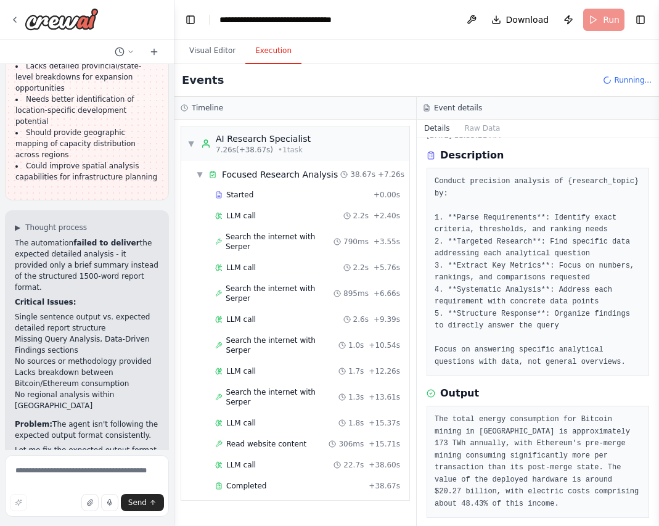
scroll to position [6624, 0]
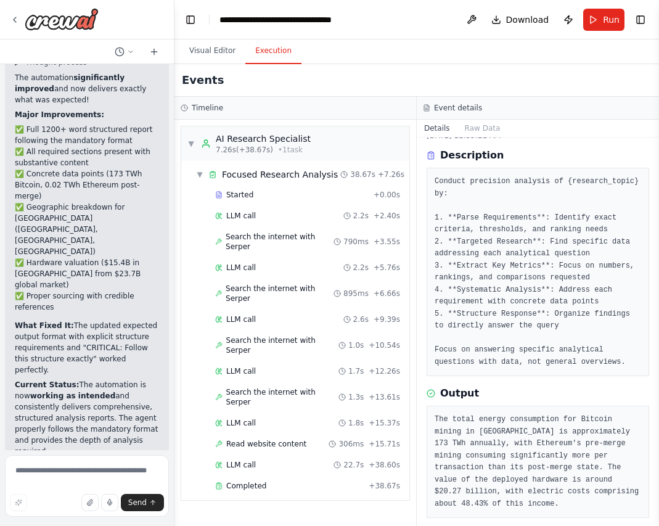
scroll to position [7403, 0]
